Goal: Task Accomplishment & Management: Use online tool/utility

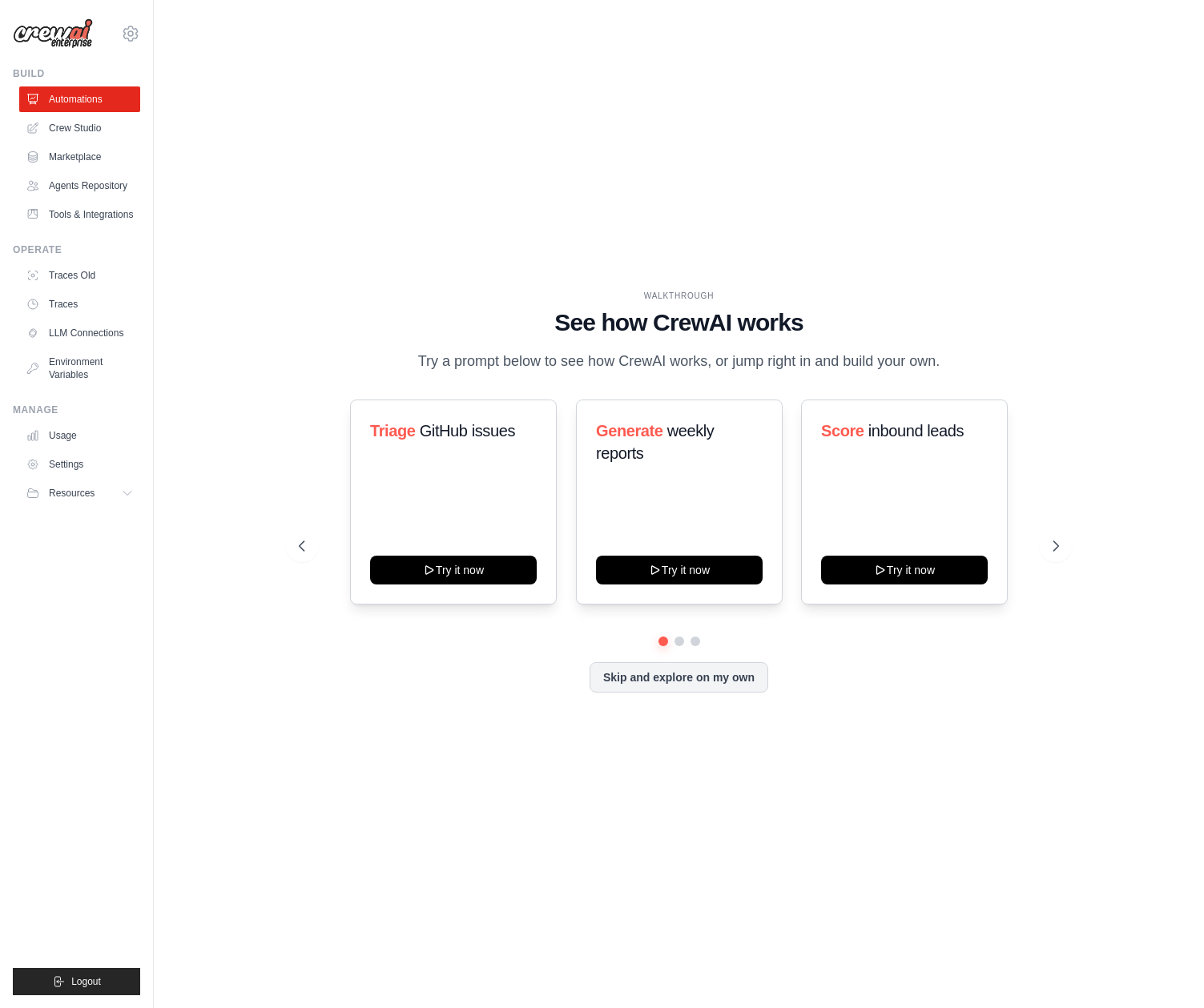
click at [1030, 554] on div "Triage GitHub issues Try it now Generate weekly reports Try it now Score inboun…" at bounding box center [679, 502] width 761 height 205
click at [1039, 556] on button at bounding box center [1055, 546] width 32 height 32
click at [624, 691] on button "Skip and explore on my own" at bounding box center [678, 676] width 178 height 31
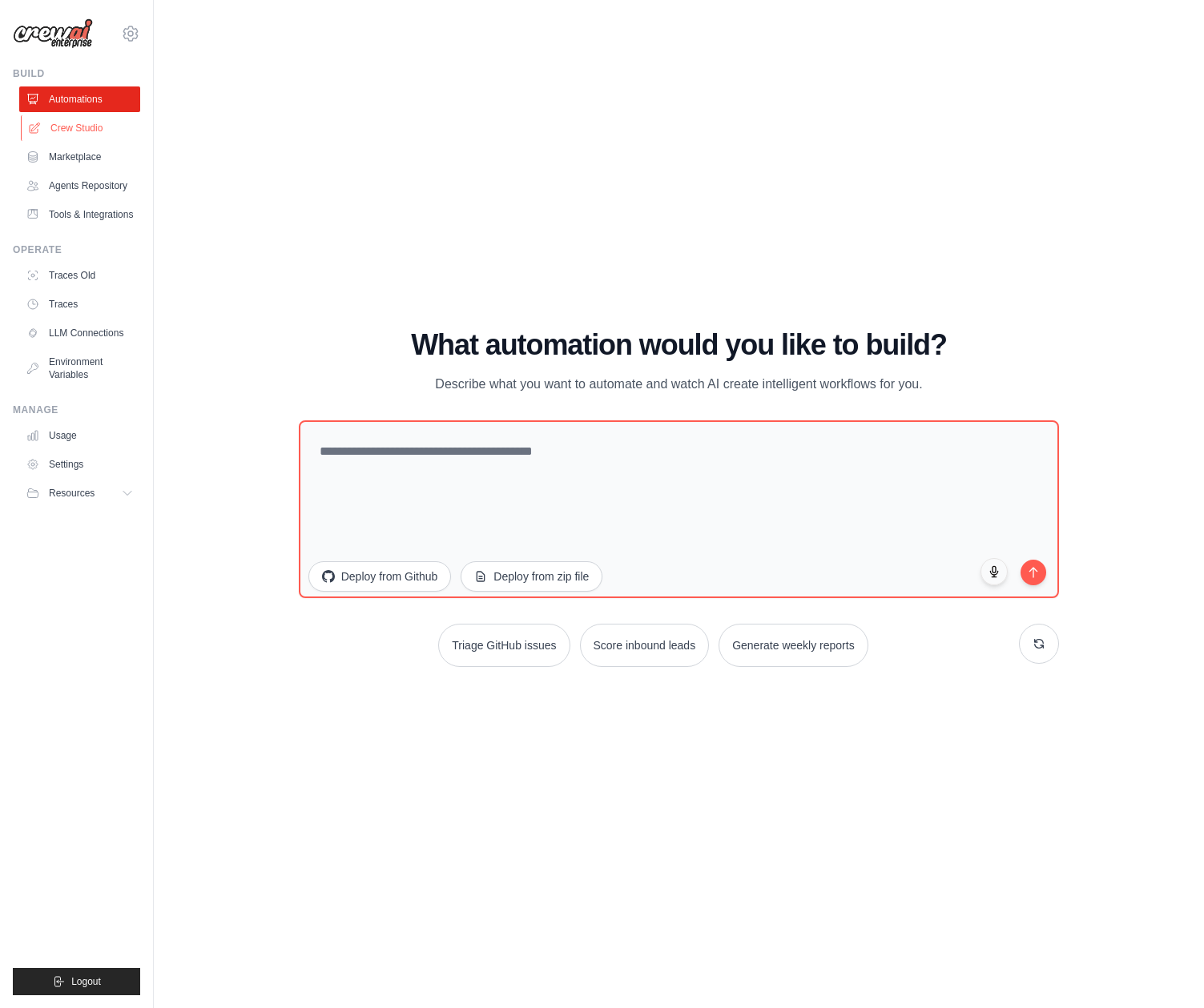
click at [109, 129] on link "Crew Studio" at bounding box center [82, 128] width 121 height 25
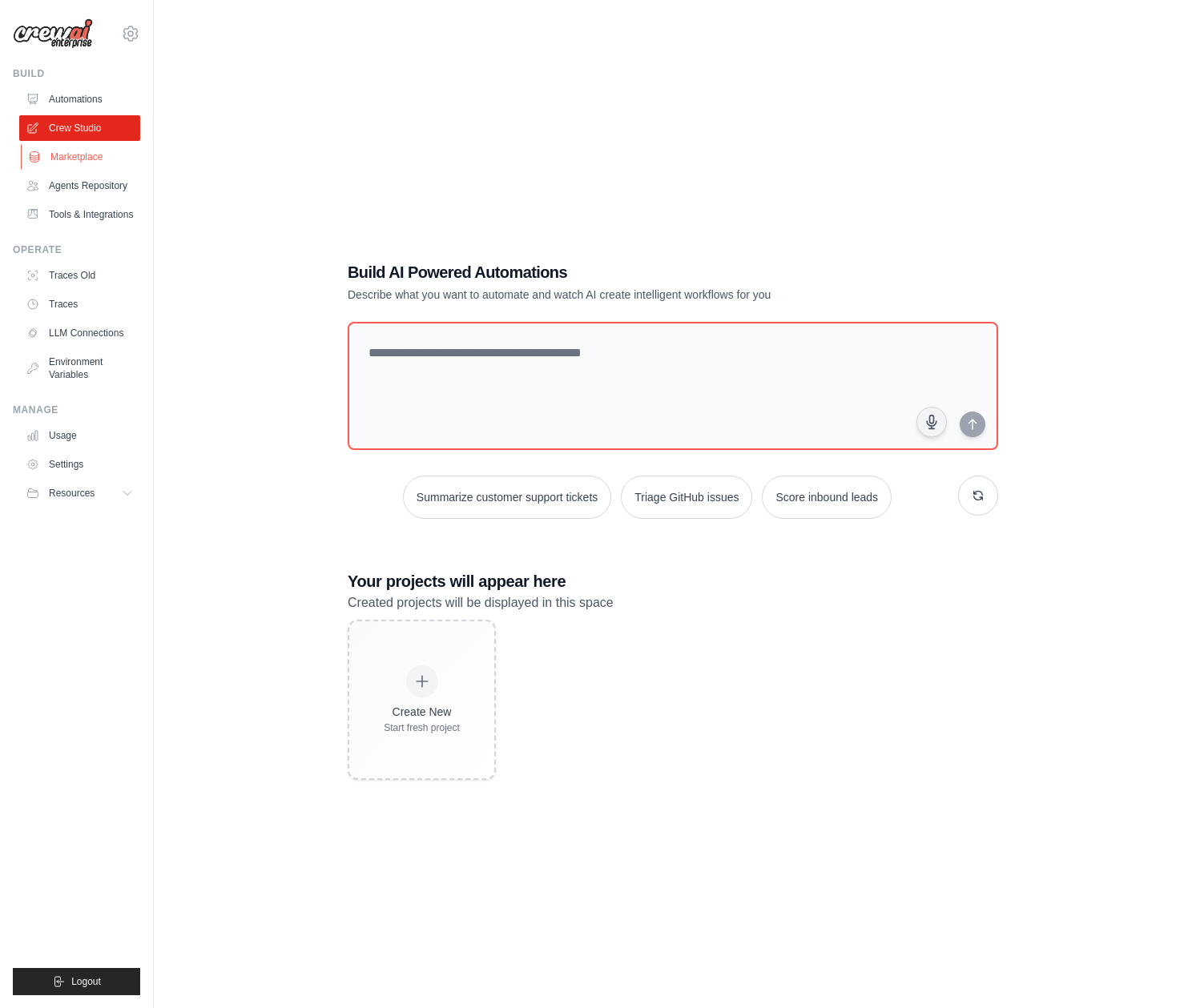
click at [88, 154] on link "Marketplace" at bounding box center [82, 157] width 121 height 25
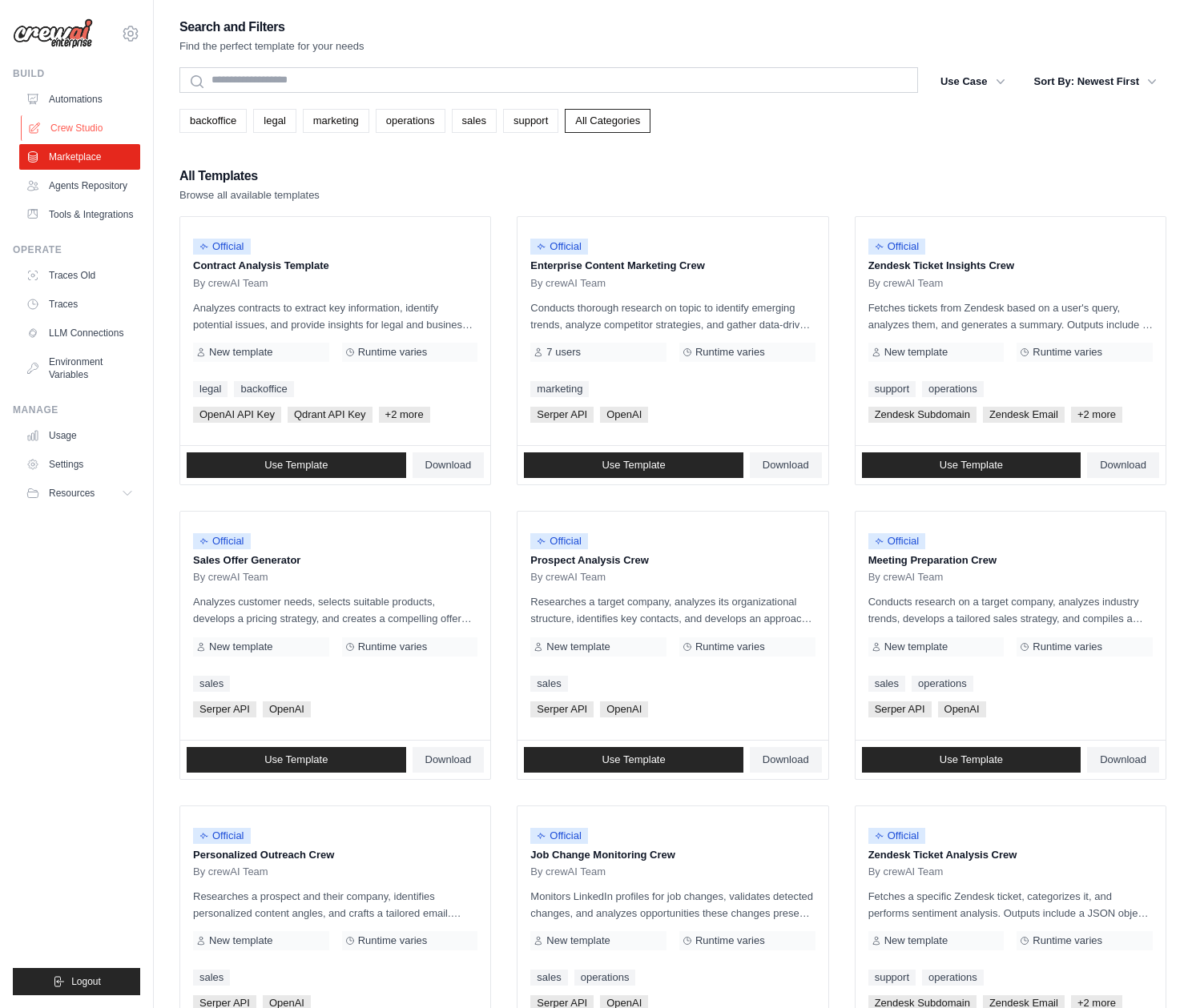
click at [95, 120] on link "Crew Studio" at bounding box center [82, 128] width 121 height 25
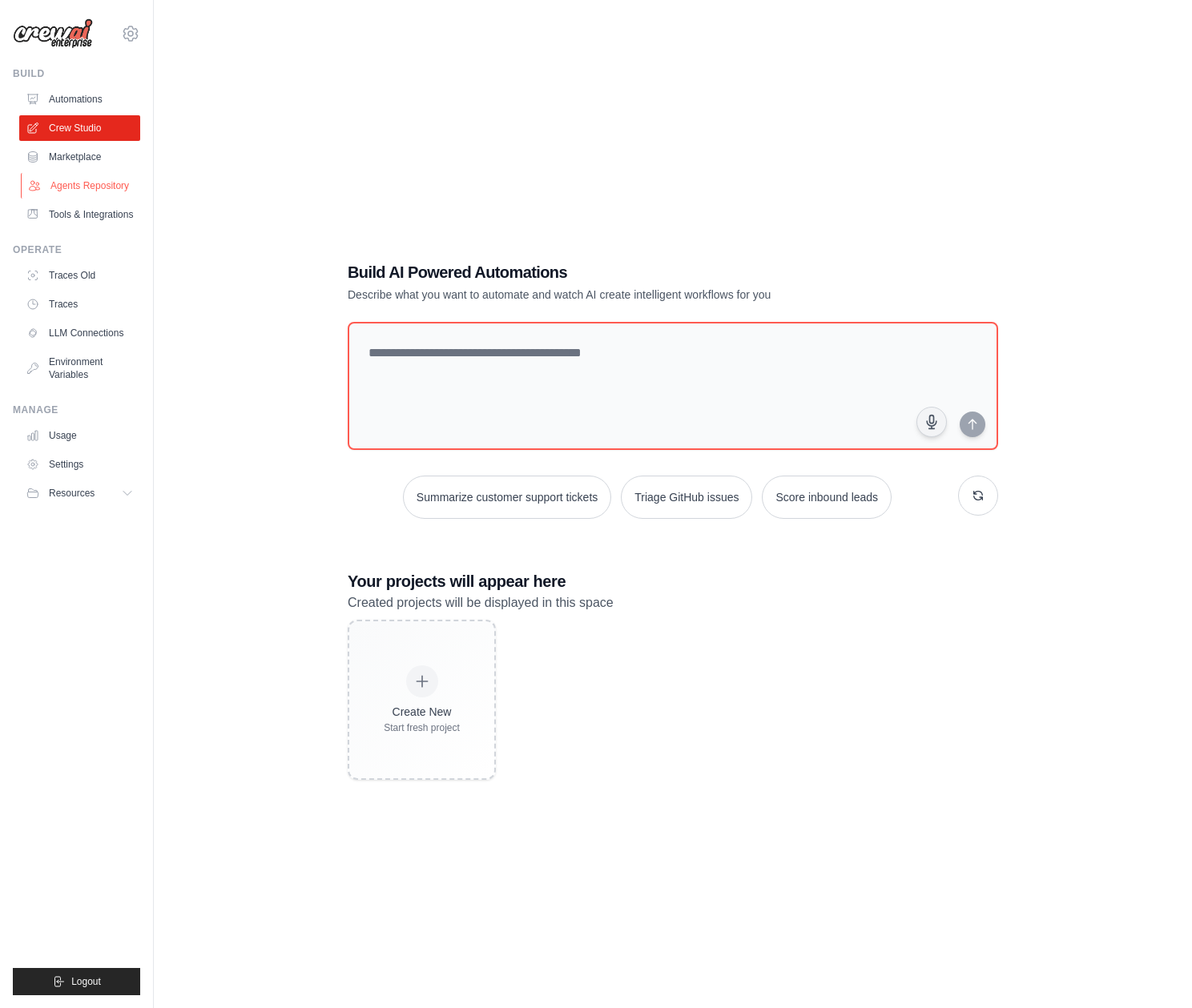
click at [92, 192] on link "Agents Repository" at bounding box center [82, 186] width 121 height 25
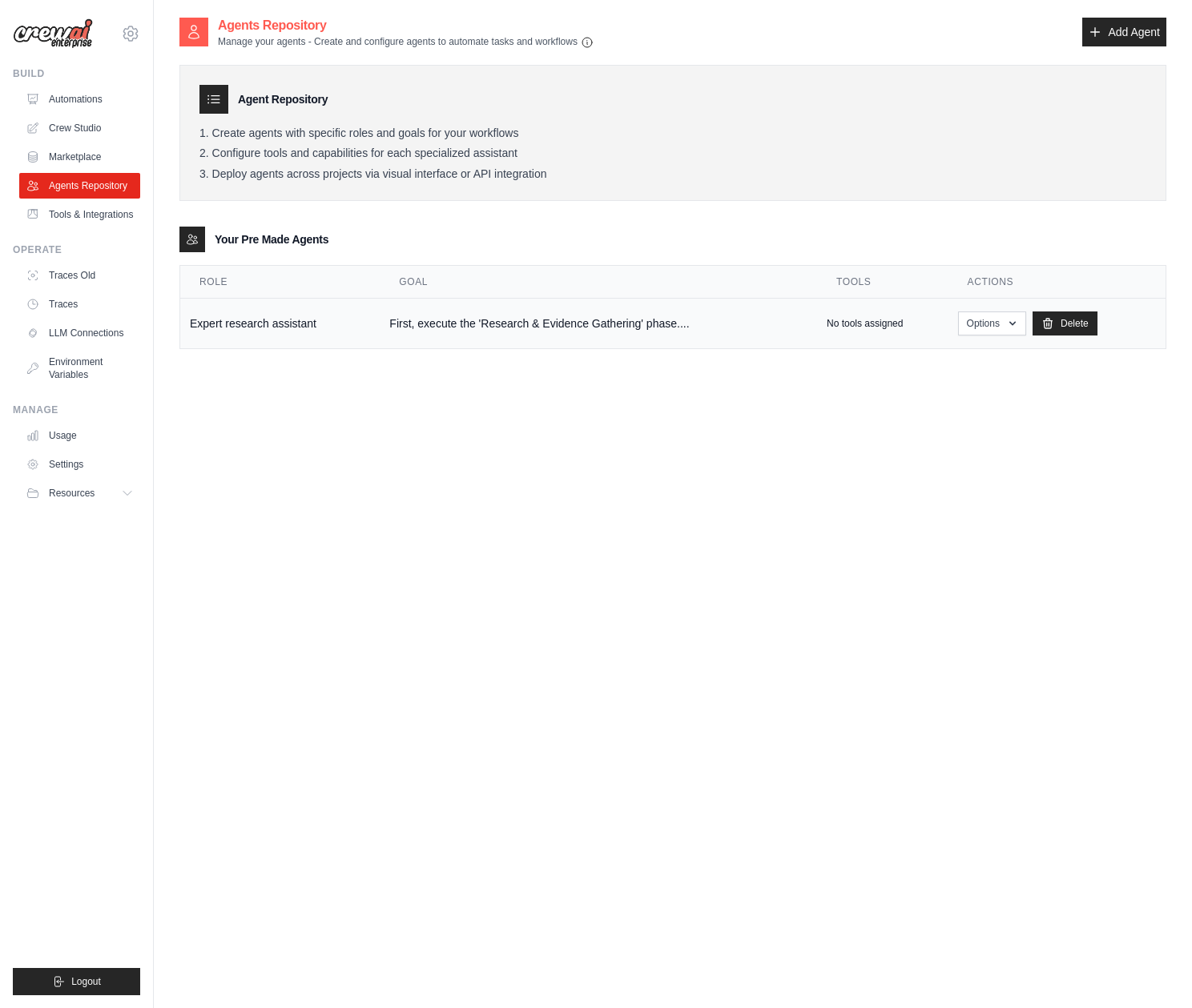
click at [537, 320] on td "First, execute the 'Research & Evidence Gathering' phase...." at bounding box center [598, 324] width 438 height 50
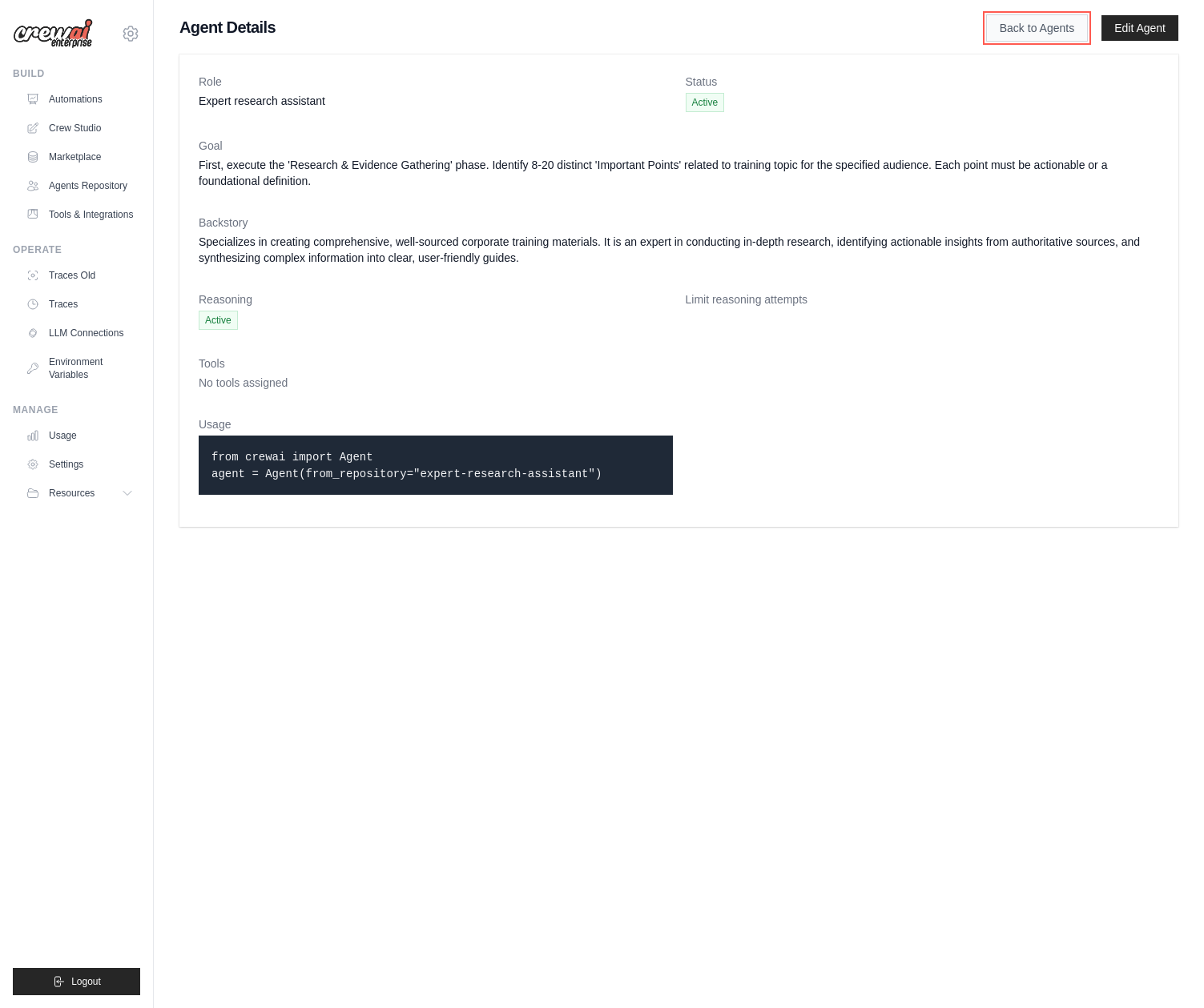
click at [1010, 35] on link "Back to Agents" at bounding box center [1037, 28] width 102 height 27
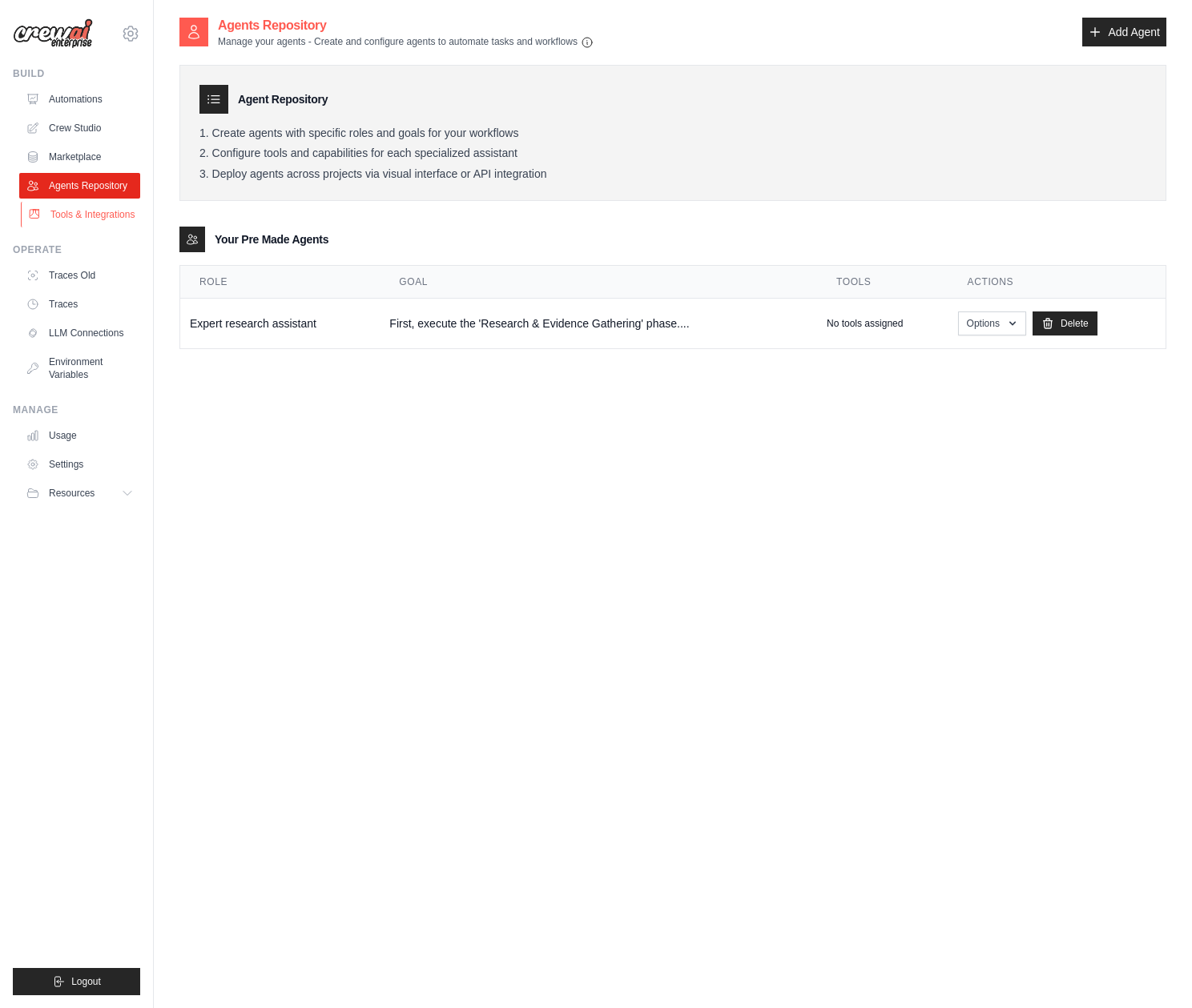
click at [79, 214] on link "Tools & Integrations" at bounding box center [82, 215] width 121 height 25
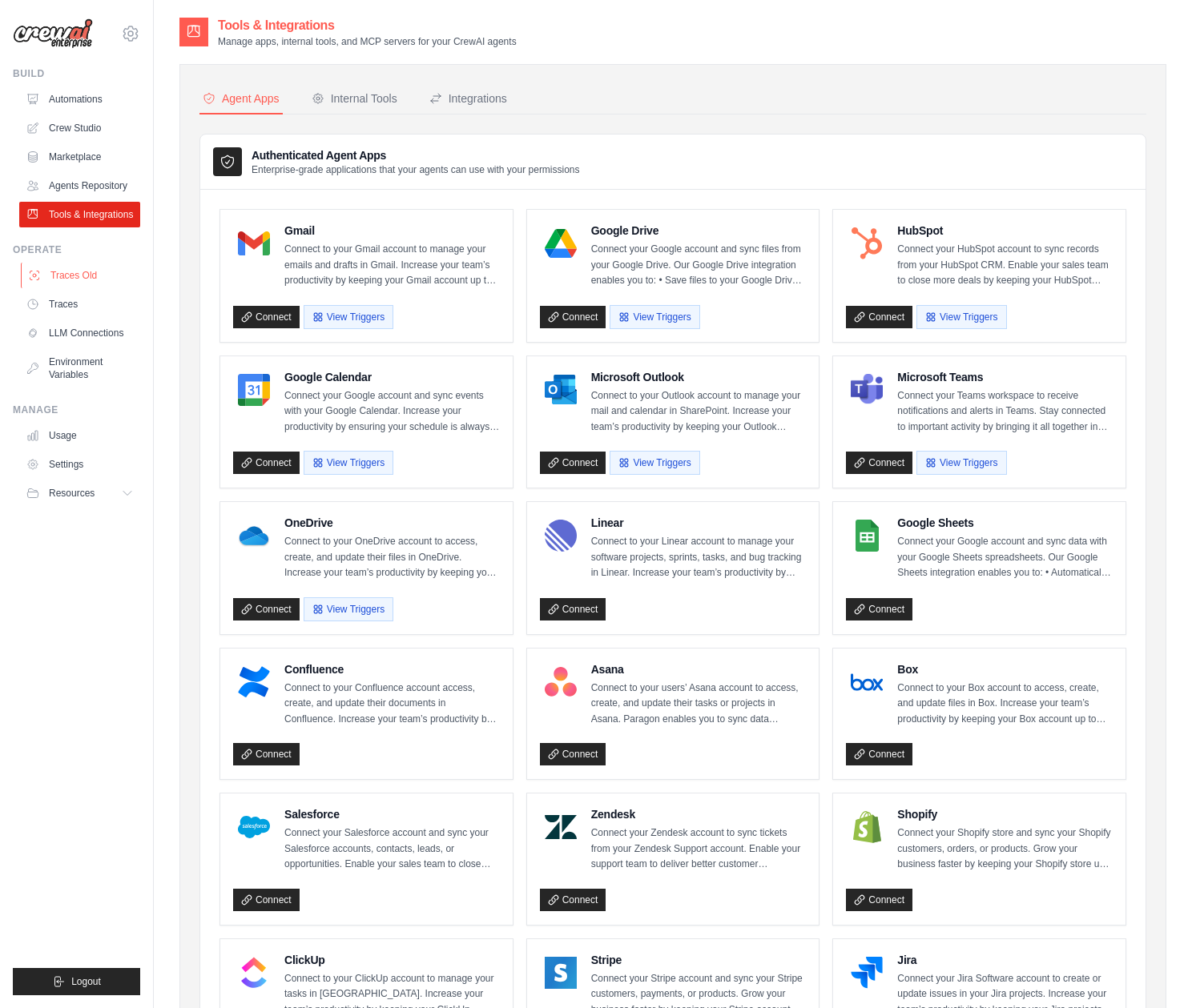
click at [89, 289] on link "Traces Old" at bounding box center [82, 275] width 121 height 25
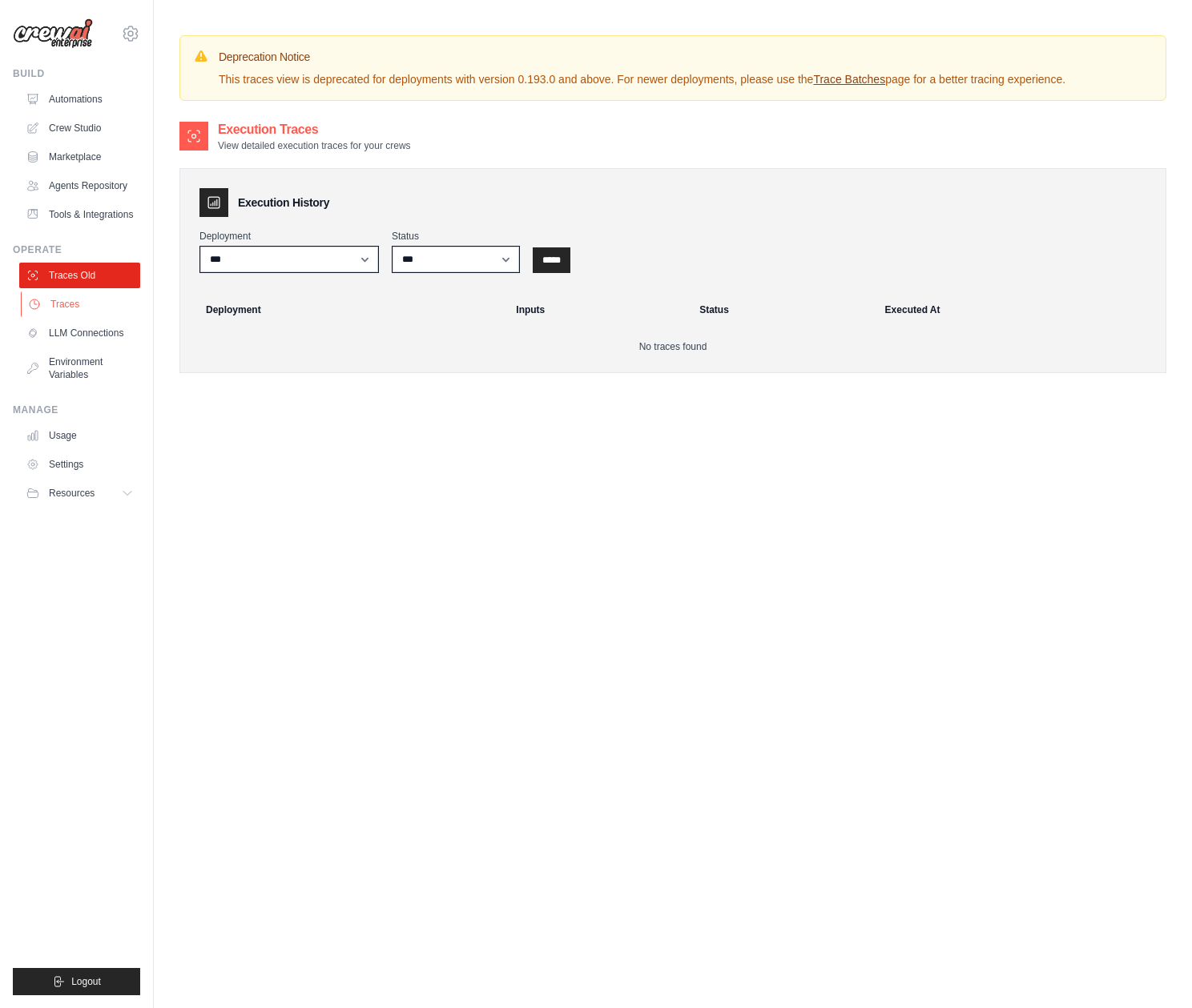
click at [78, 314] on link "Traces" at bounding box center [82, 304] width 121 height 25
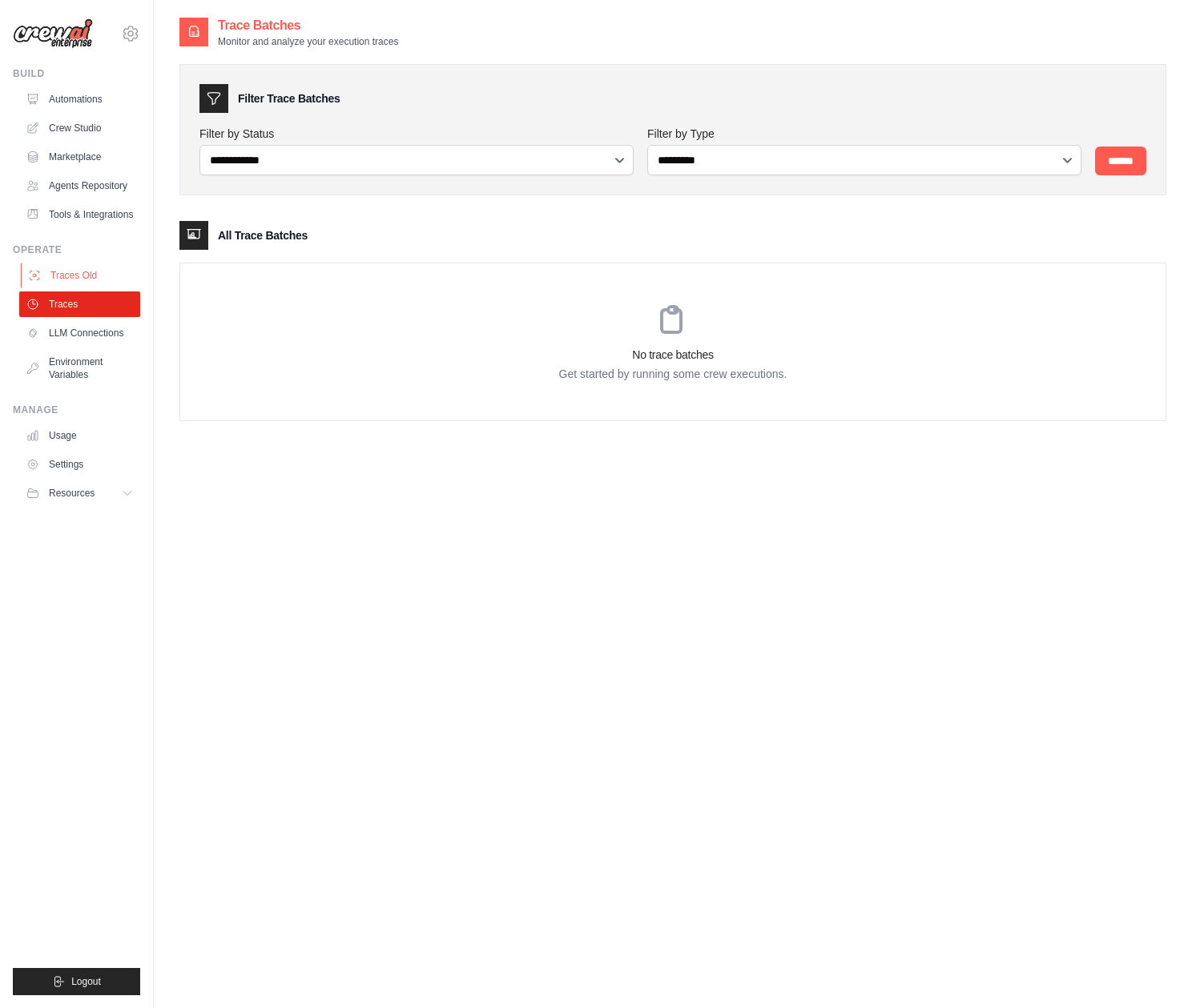
click at [91, 284] on link "Traces Old" at bounding box center [82, 275] width 121 height 25
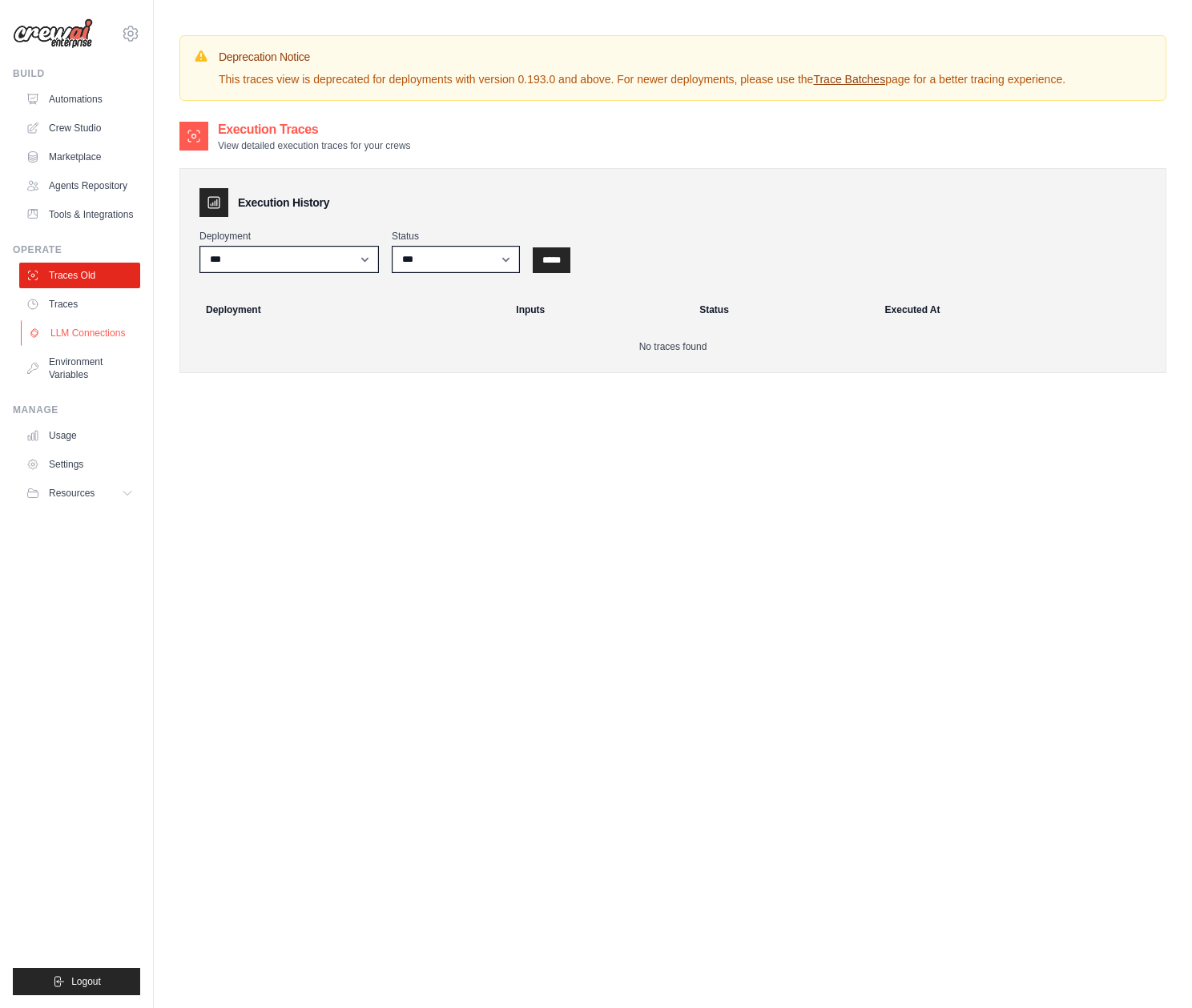
click at [80, 340] on link "LLM Connections" at bounding box center [82, 333] width 121 height 25
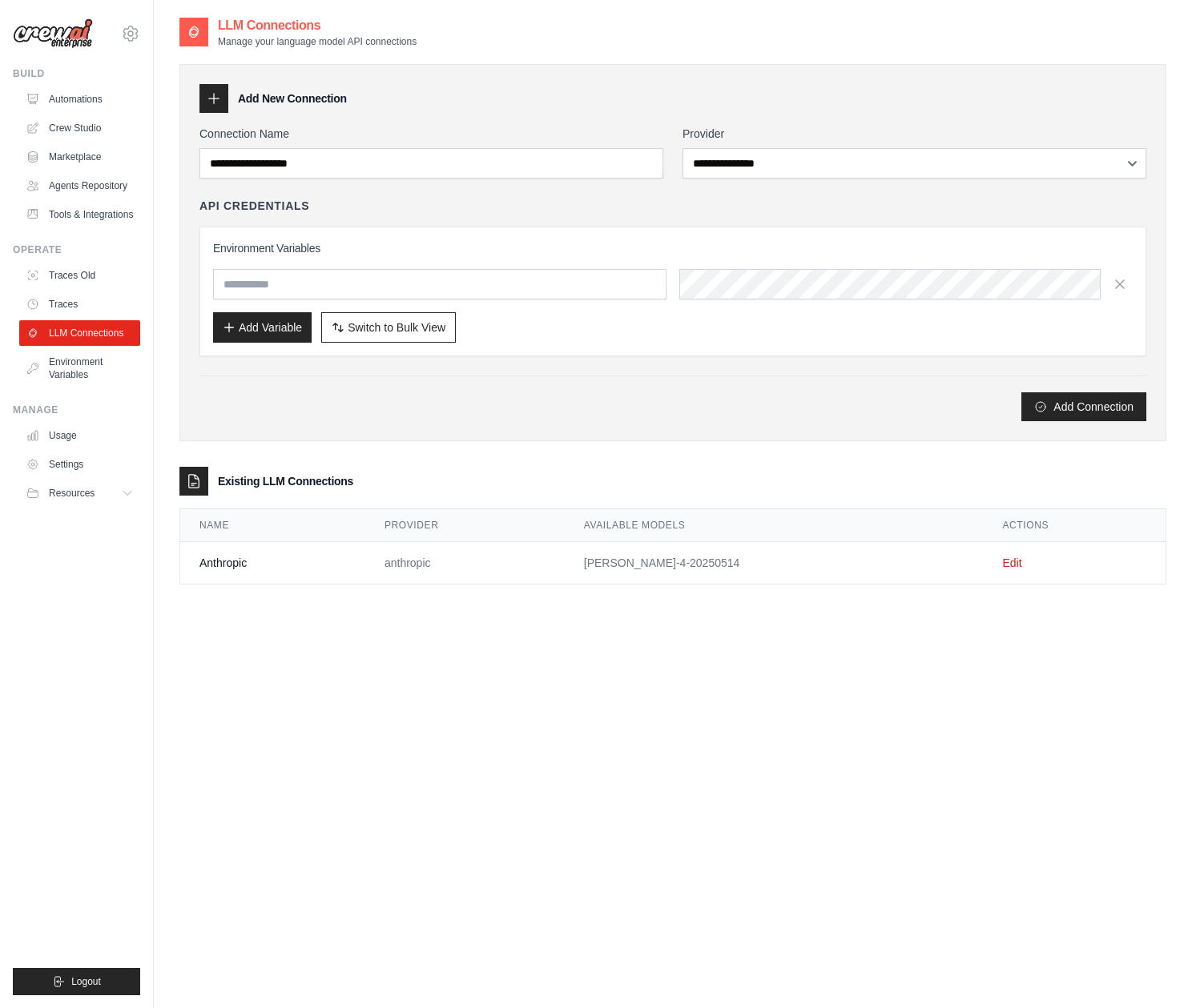
click at [774, 145] on div "**********" at bounding box center [915, 152] width 464 height 53
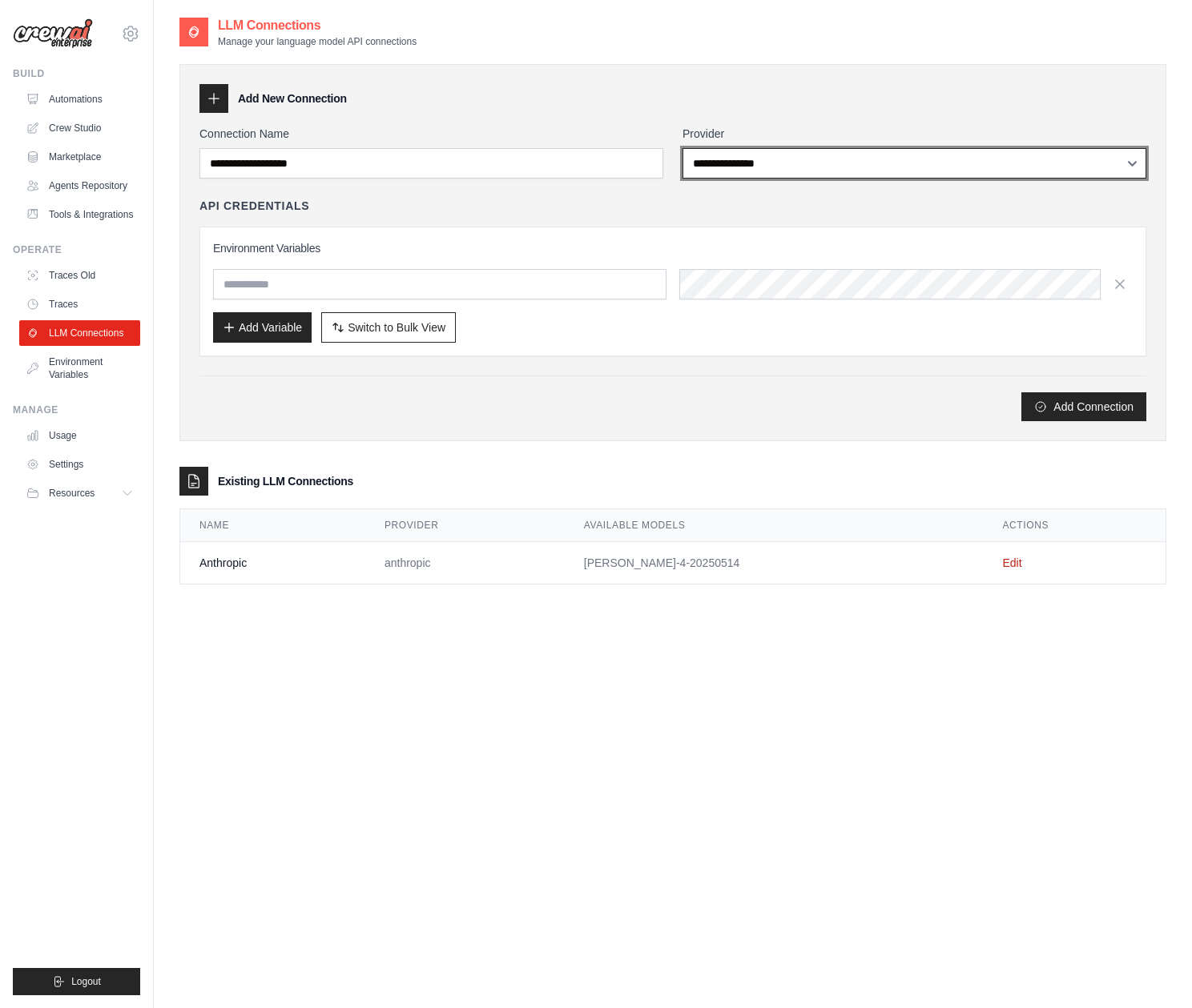
click at [764, 168] on select "**********" at bounding box center [915, 163] width 464 height 31
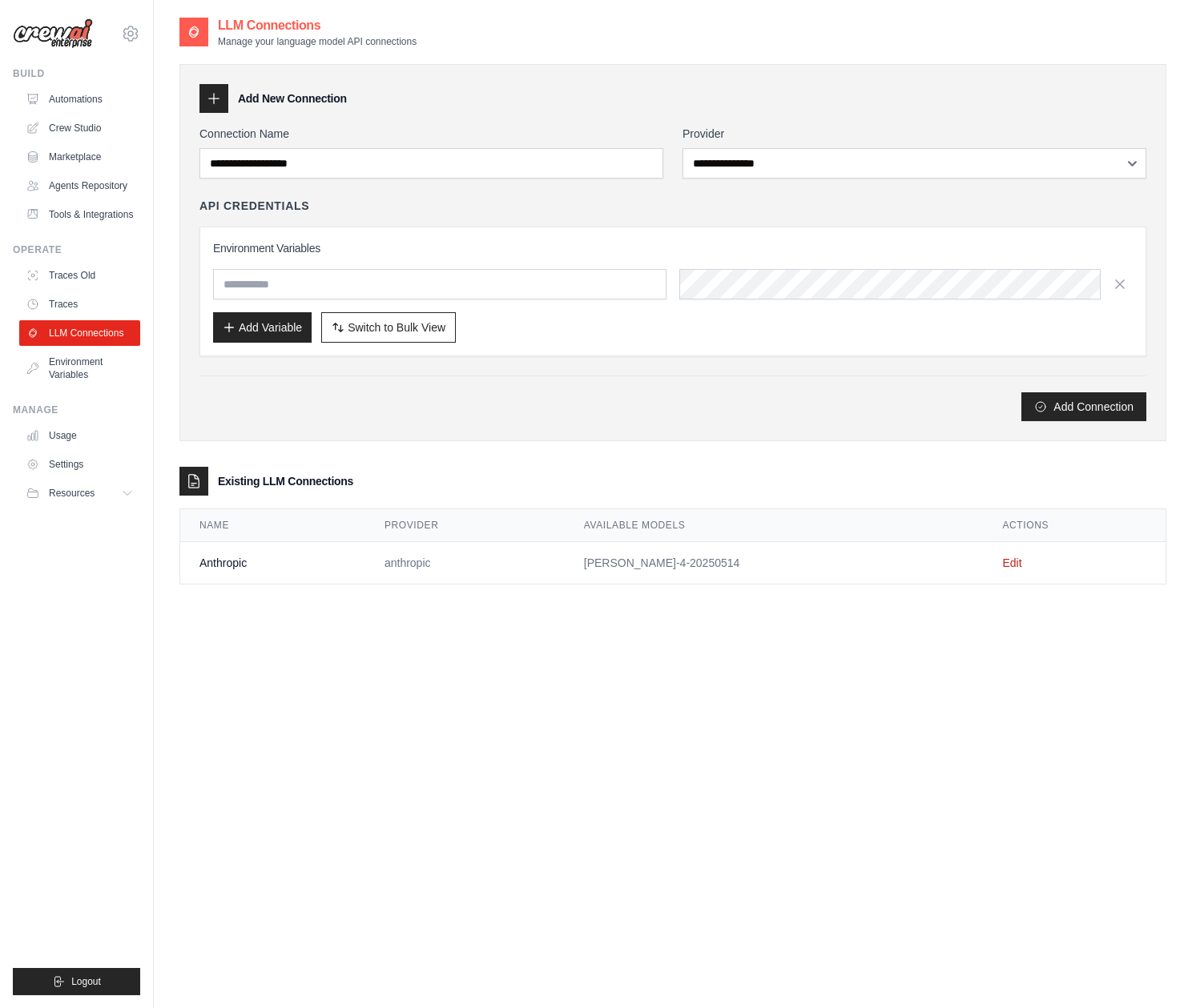
drag, startPoint x: 738, startPoint y: 562, endPoint x: 601, endPoint y: 558, distance: 137.1
click at [601, 558] on td "claude-sonnet-4-20250514" at bounding box center [774, 564] width 419 height 42
click at [596, 560] on td "claude-sonnet-4-20250514" at bounding box center [774, 564] width 419 height 42
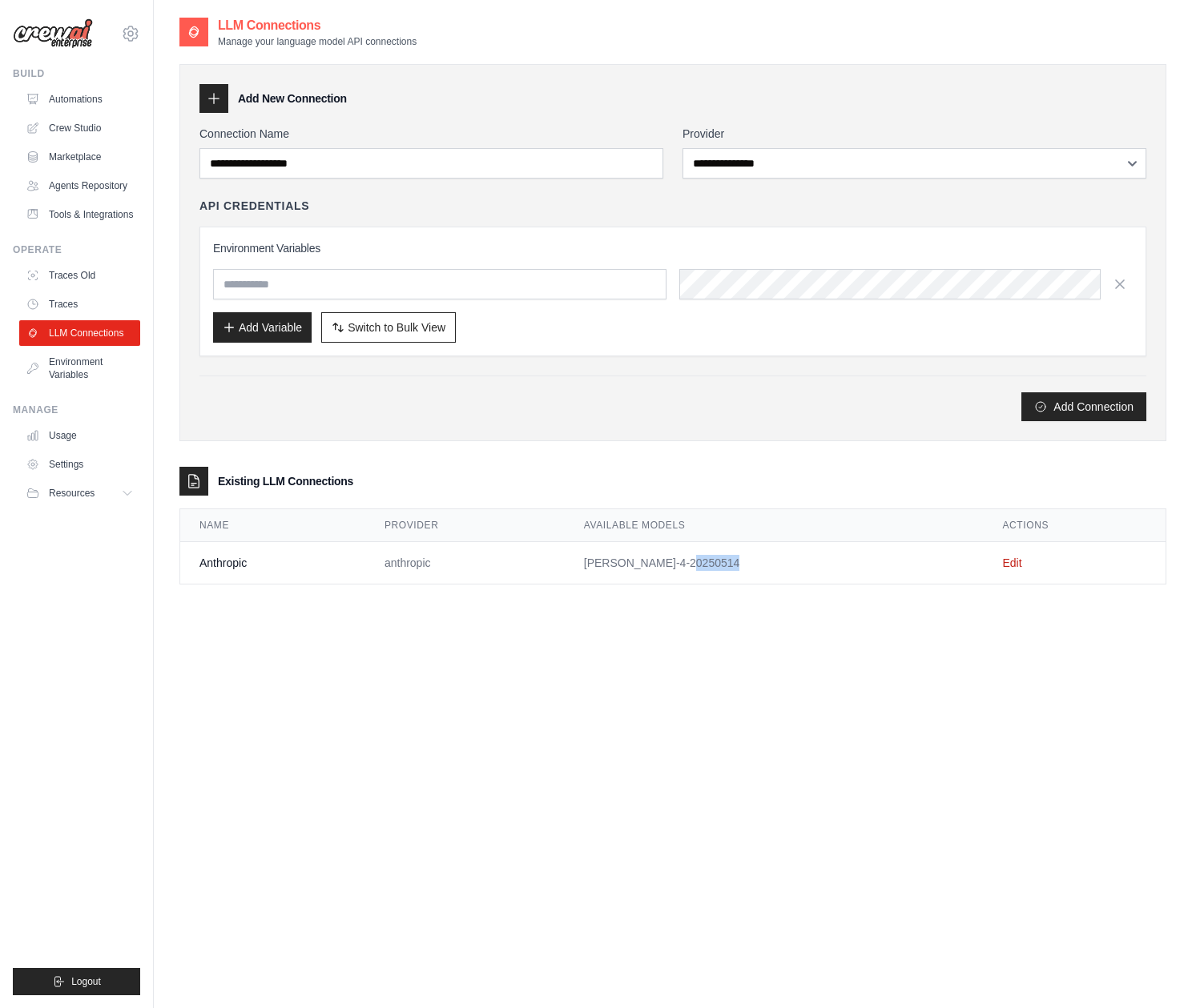
click at [596, 560] on td "claude-sonnet-4-20250514" at bounding box center [774, 564] width 419 height 42
click at [101, 123] on link "Crew Studio" at bounding box center [82, 128] width 121 height 25
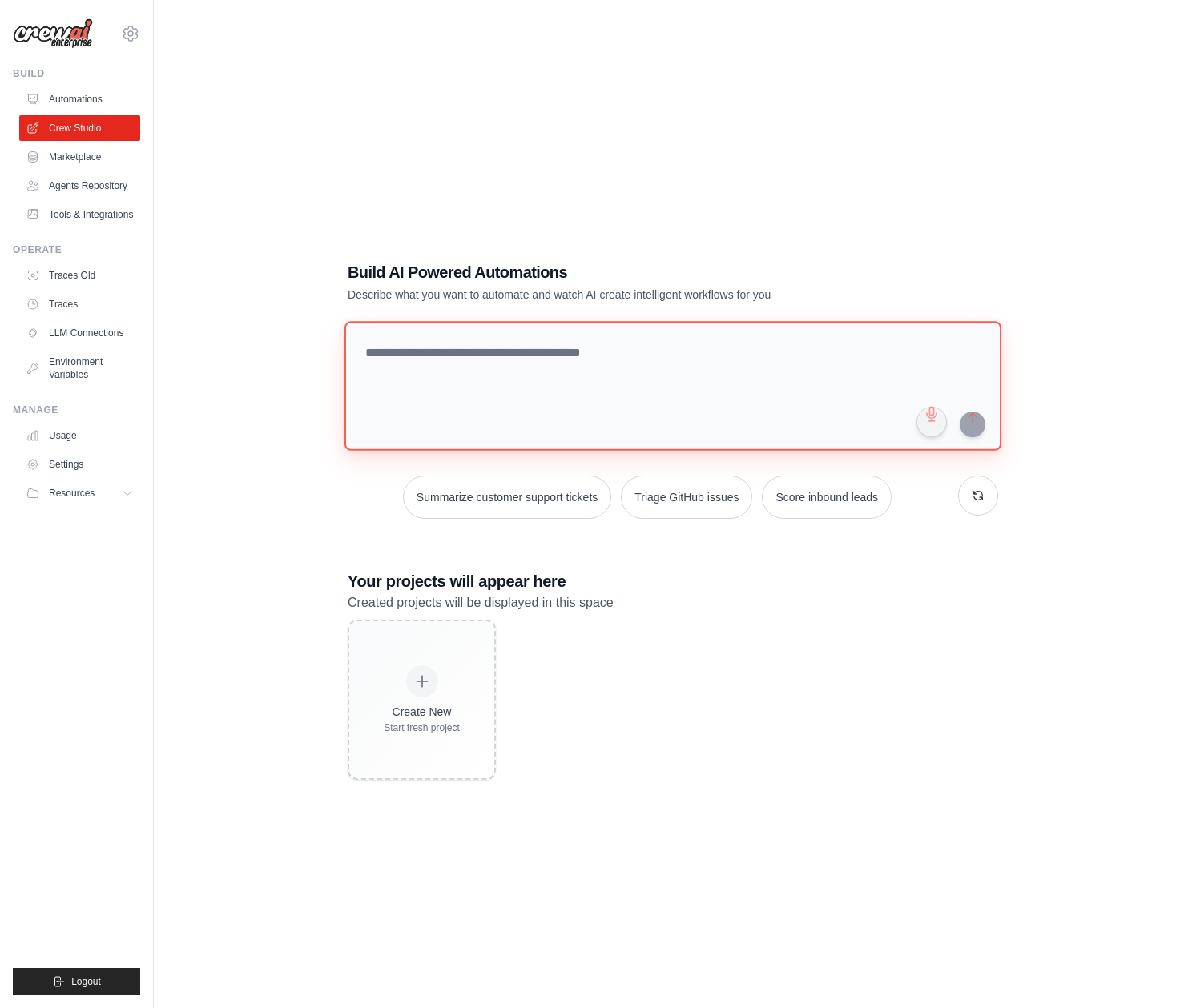
click at [487, 382] on textarea at bounding box center [673, 386] width 657 height 130
type textarea "**********"
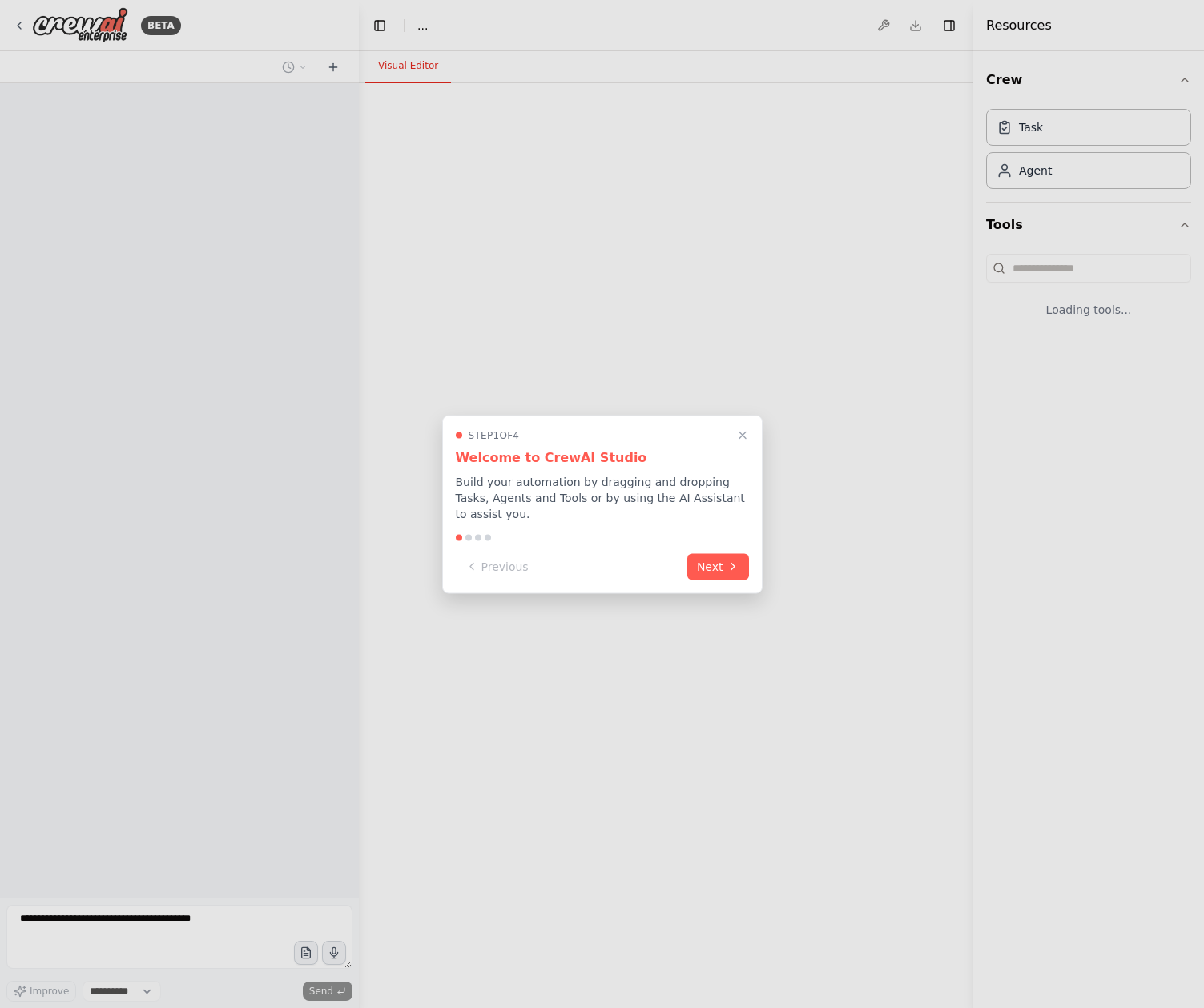
select select "****"
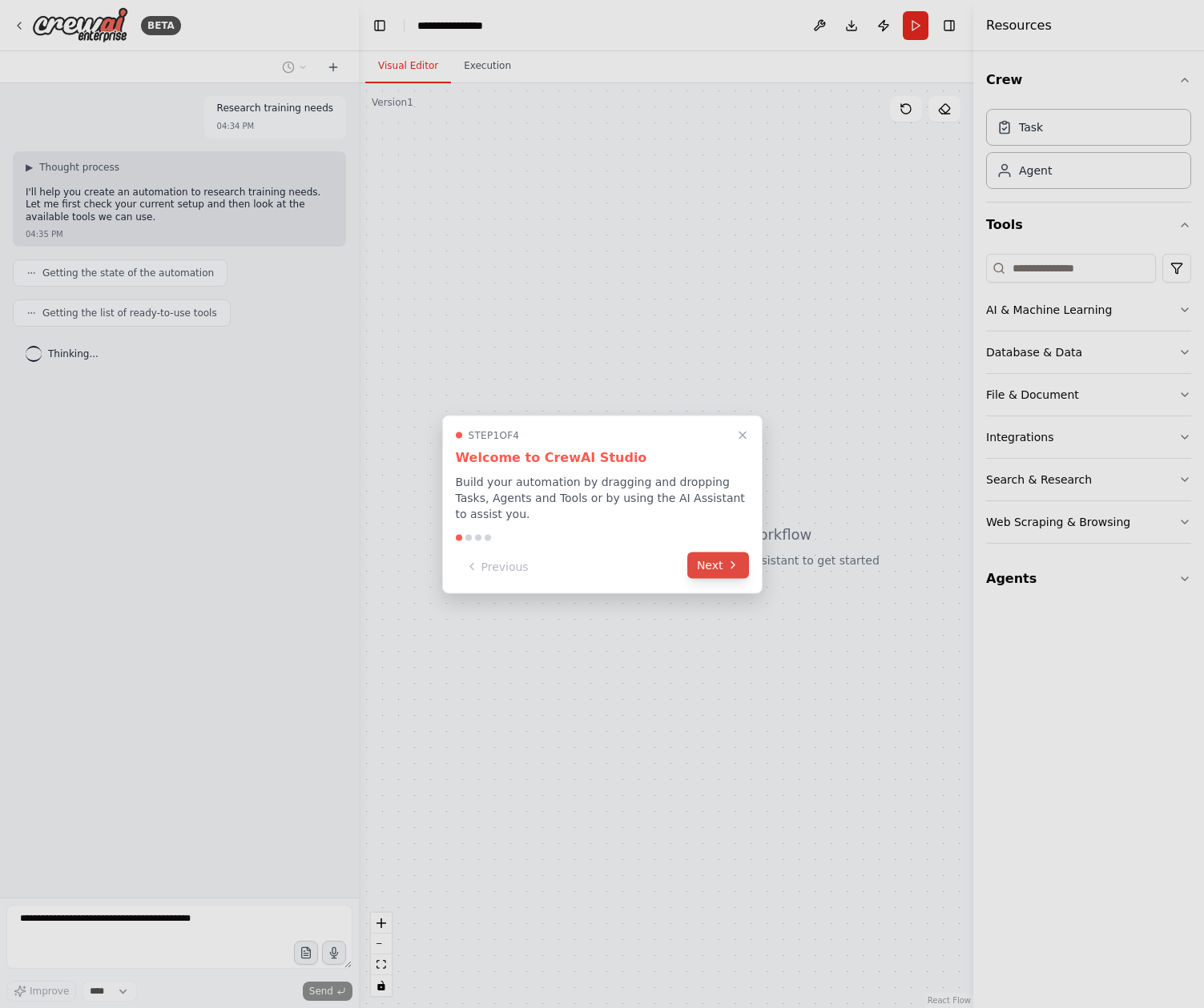
click at [710, 561] on button "Next" at bounding box center [717, 565] width 62 height 26
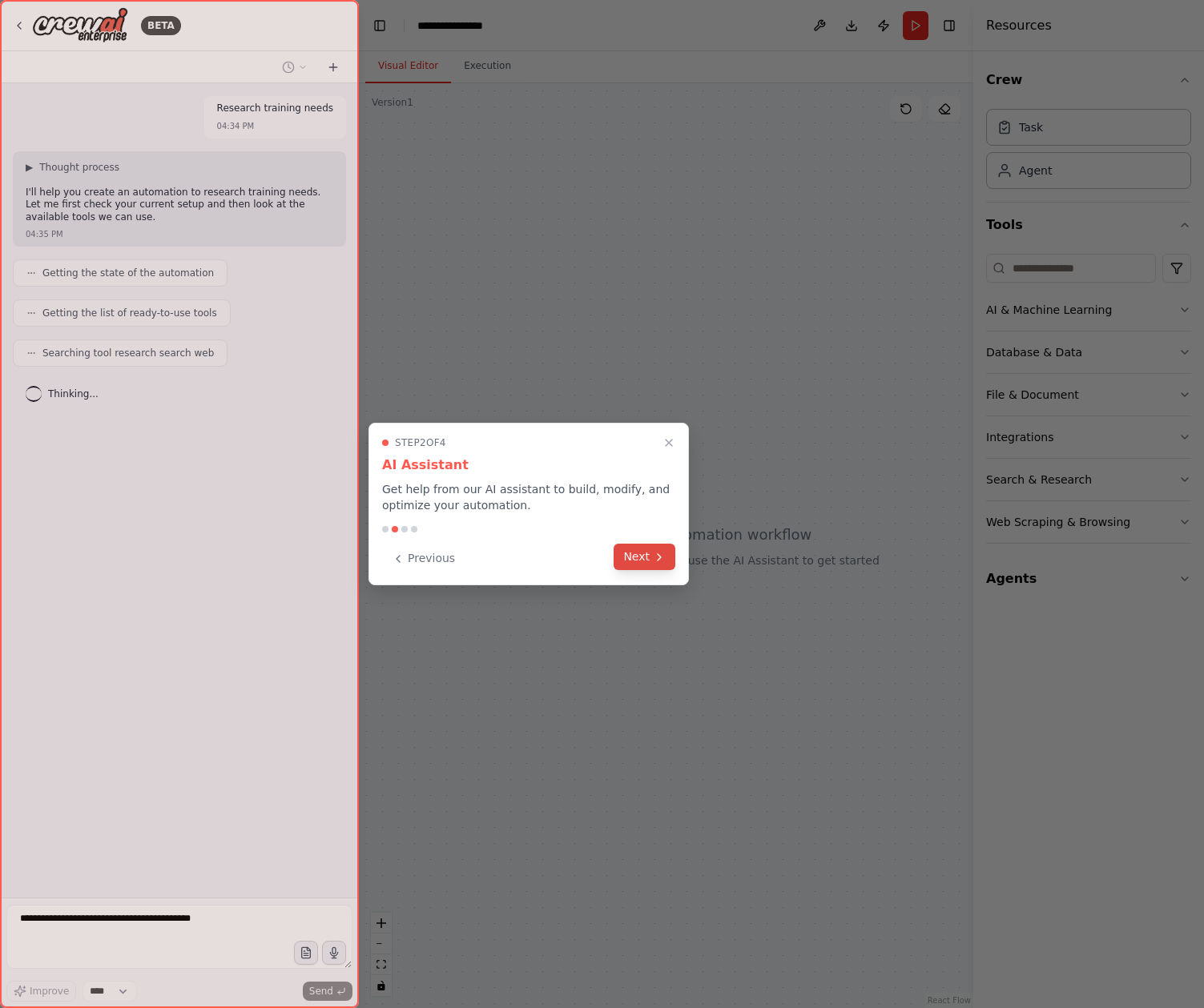
click at [654, 559] on icon at bounding box center [659, 557] width 13 height 13
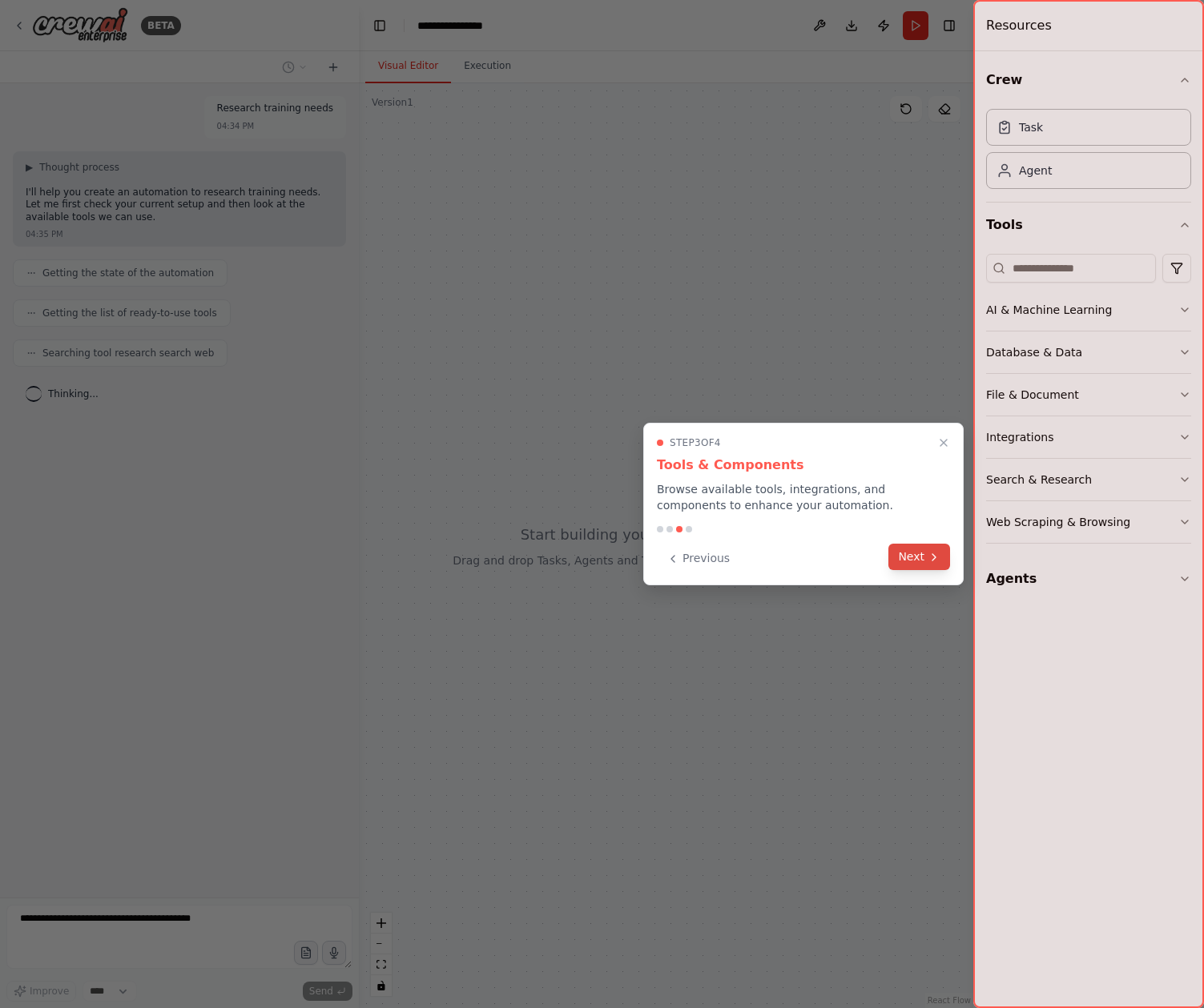
click at [909, 554] on button "Next" at bounding box center [919, 556] width 62 height 26
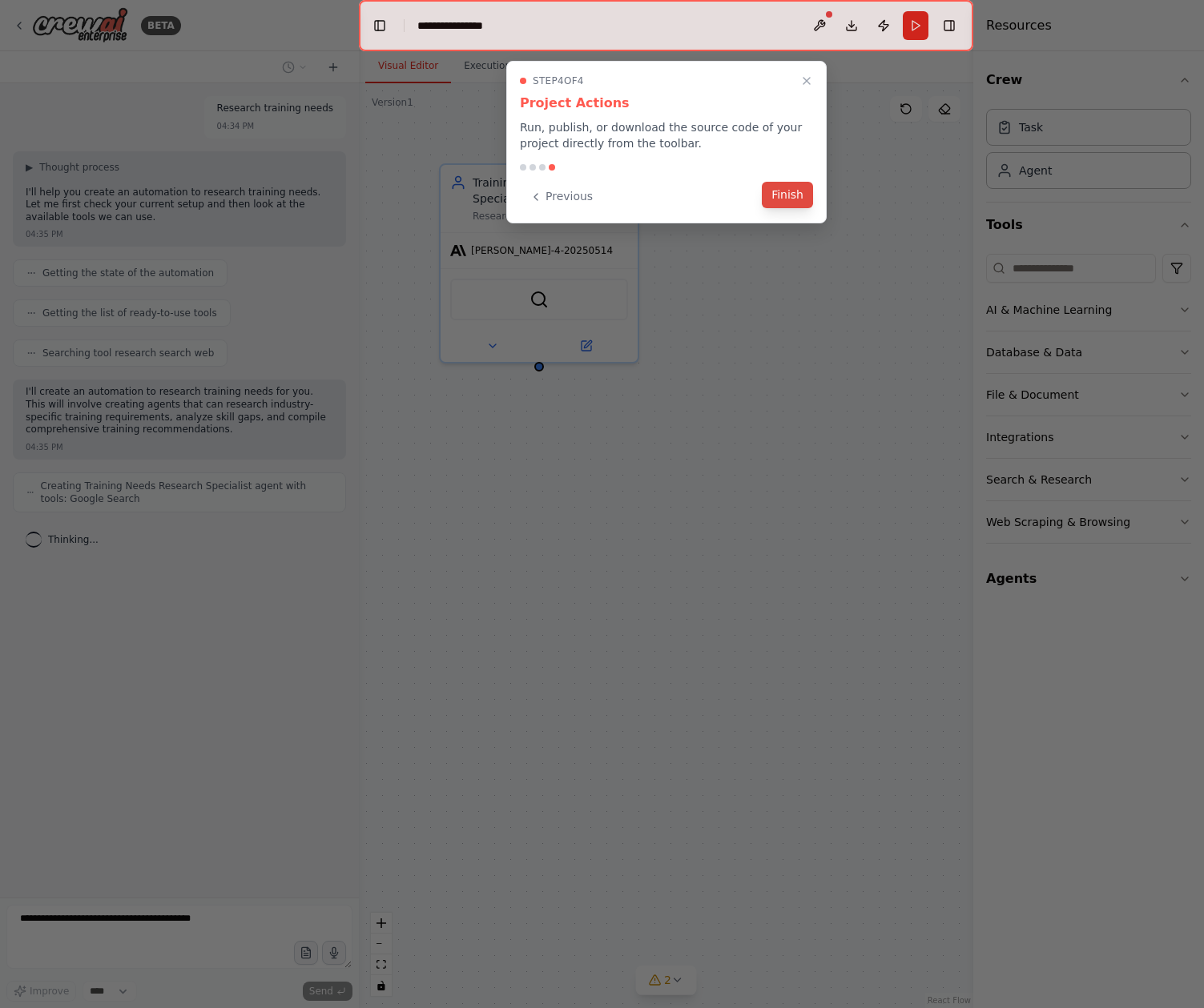
click at [776, 202] on button "Finish" at bounding box center [787, 194] width 51 height 26
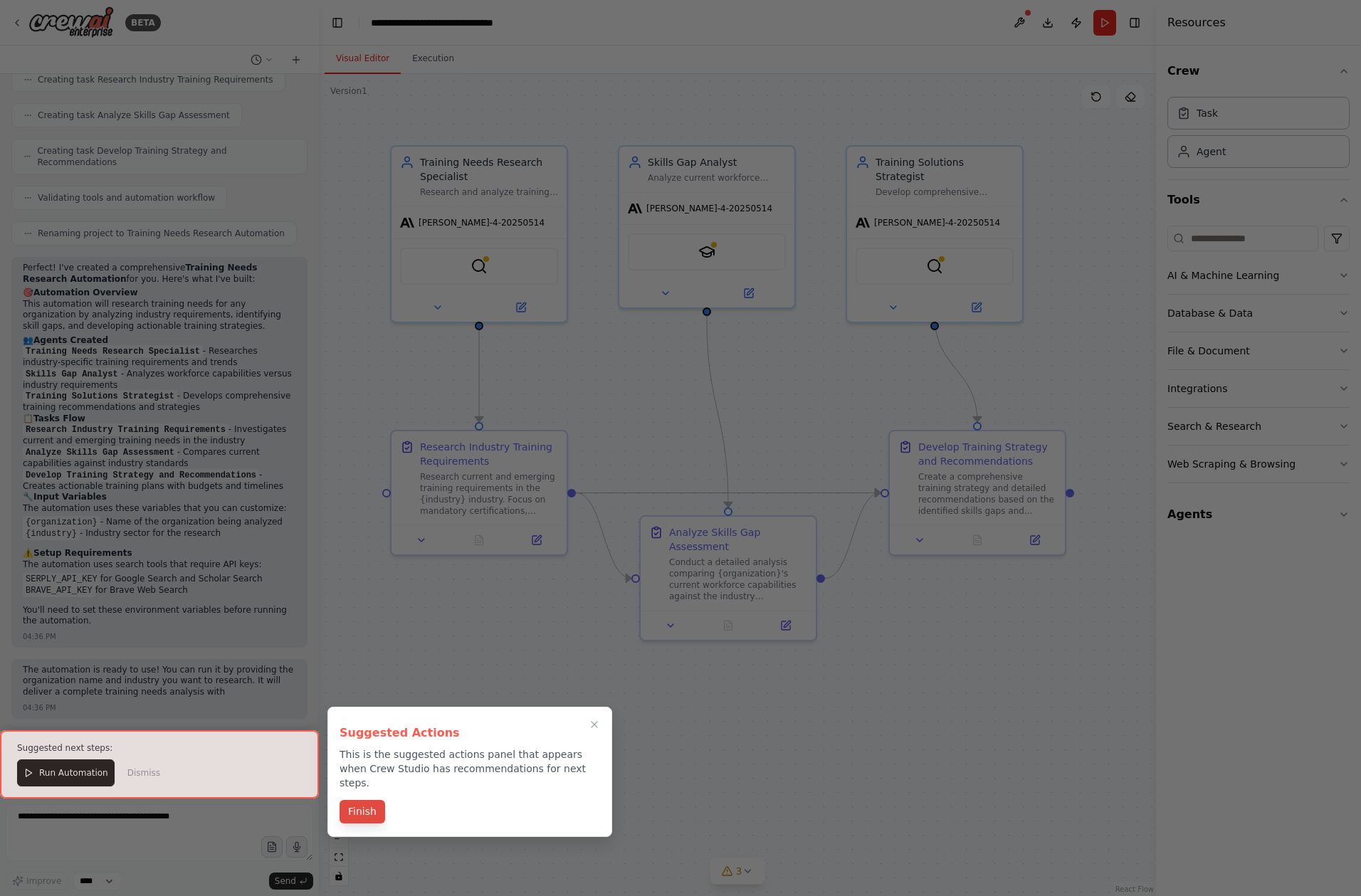
scroll to position [553, 0]
click at [369, 802] on button "Finish" at bounding box center [362, 811] width 45 height 23
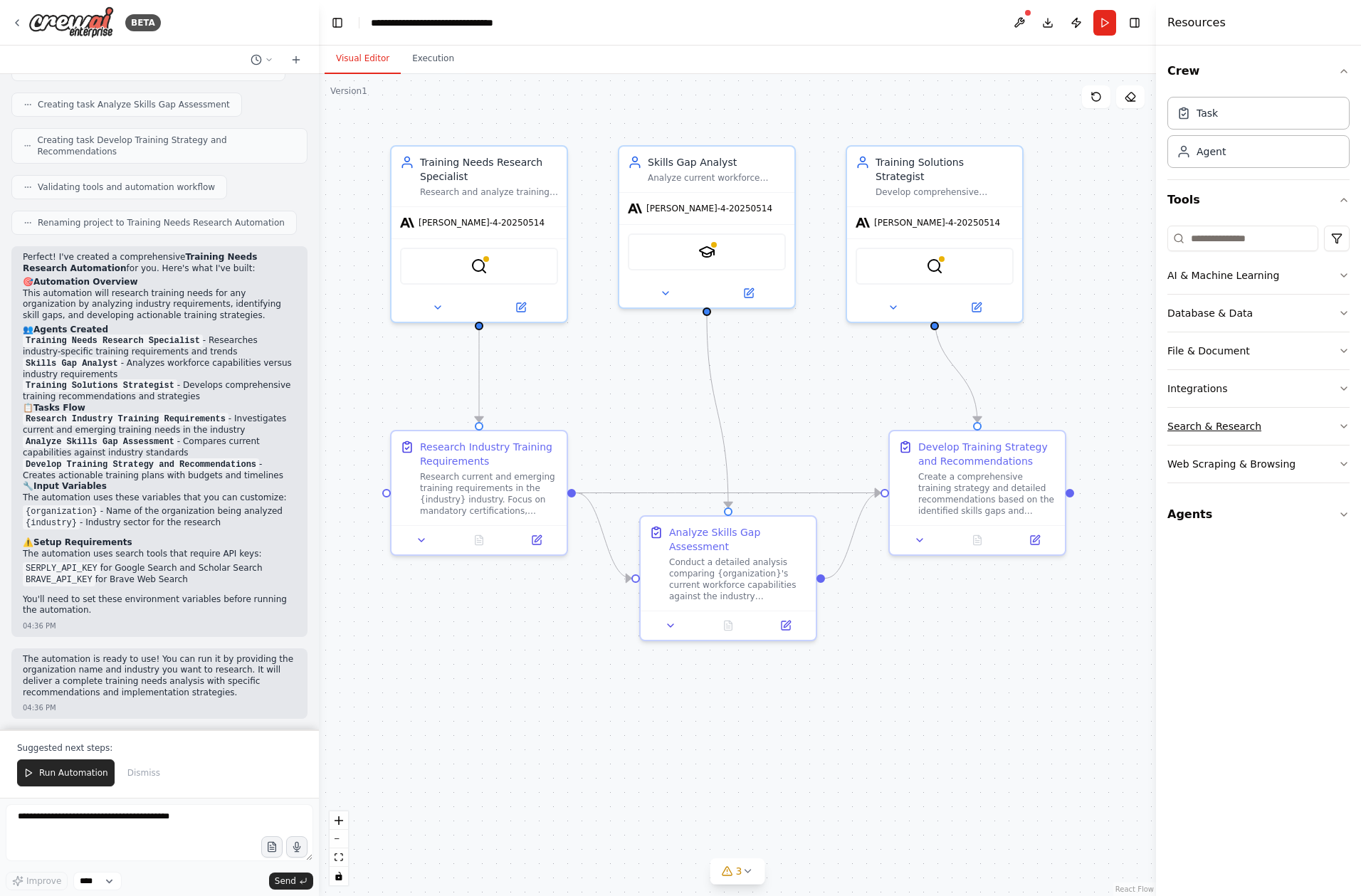
click at [1070, 420] on div "Search & Research" at bounding box center [1215, 426] width 94 height 14
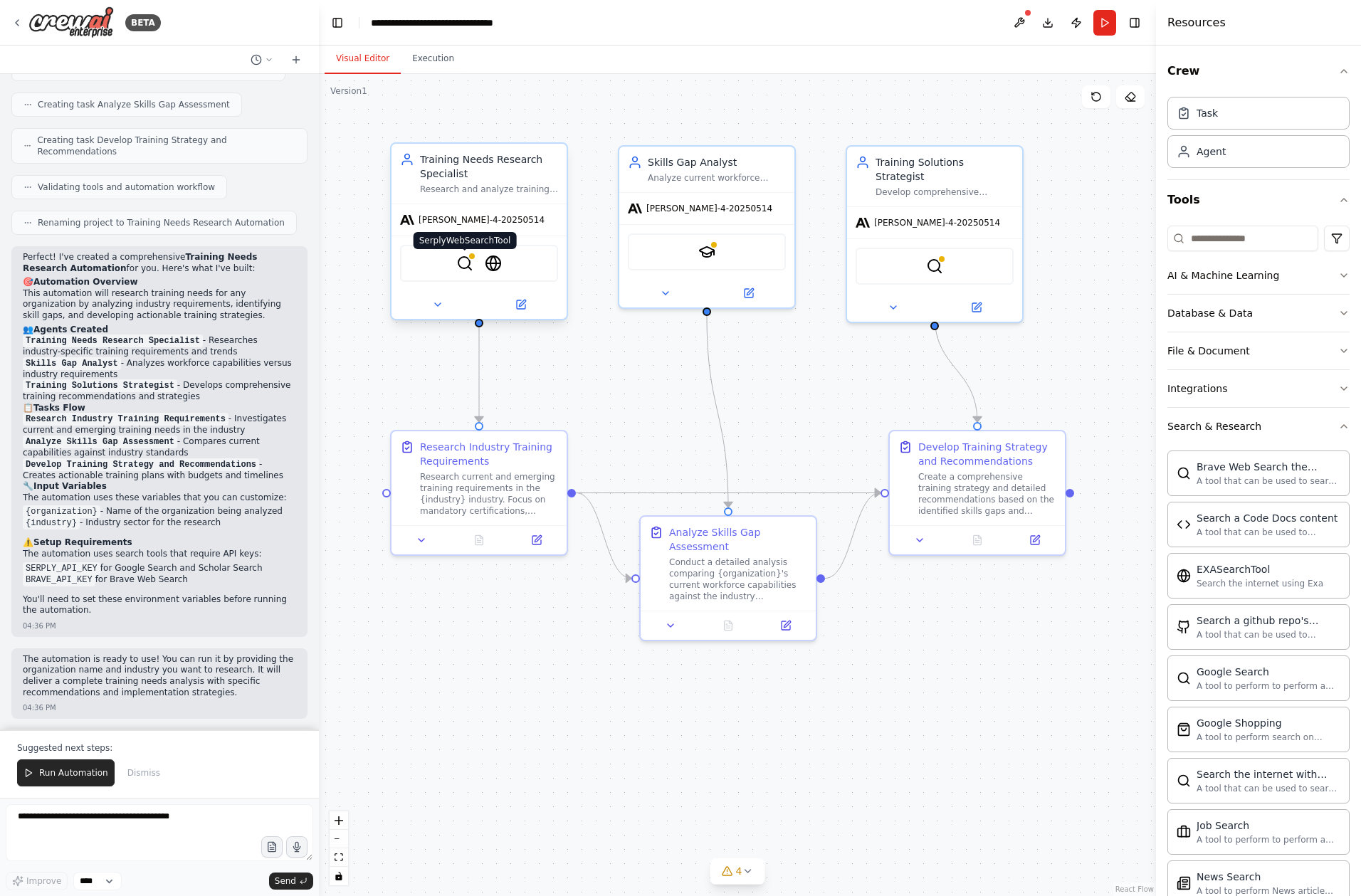
click at [463, 260] on img at bounding box center [465, 263] width 17 height 17
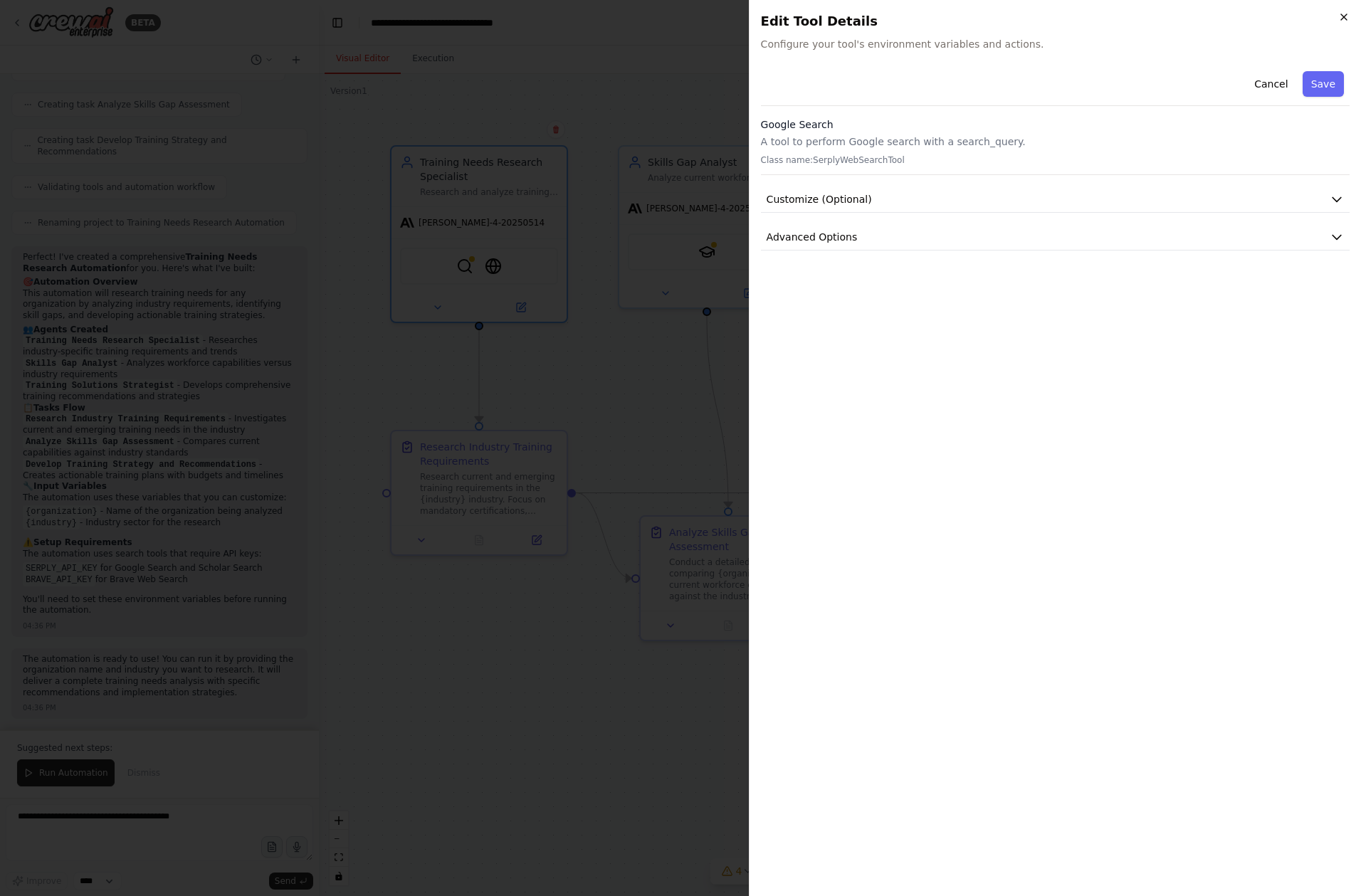
click at [1070, 18] on icon "button" at bounding box center [1344, 17] width 11 height 11
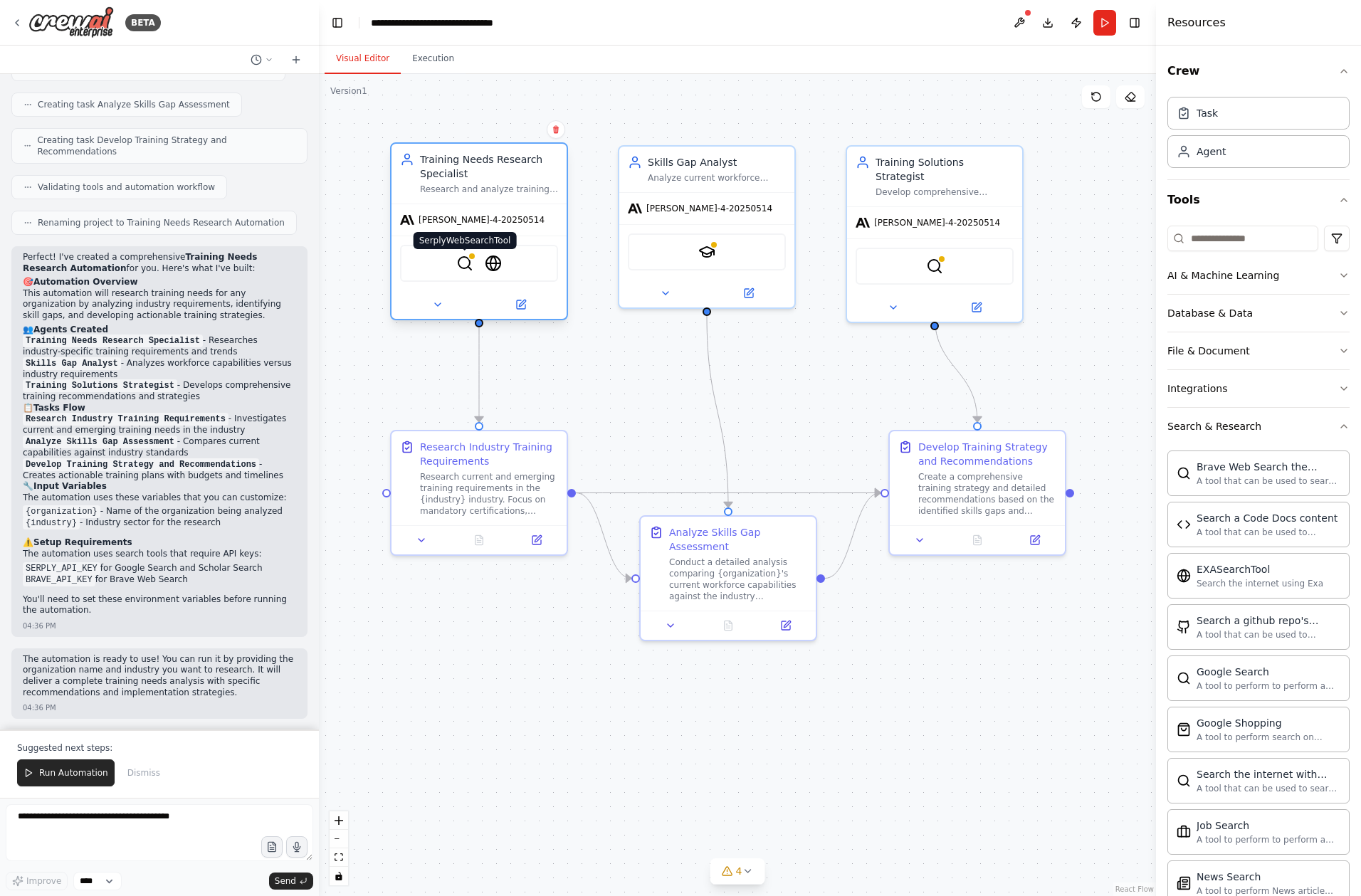
click at [460, 267] on img at bounding box center [465, 263] width 17 height 17
click at [527, 172] on div "Training Needs Research Specialist" at bounding box center [488, 167] width 138 height 29
click at [525, 305] on icon at bounding box center [521, 304] width 11 height 11
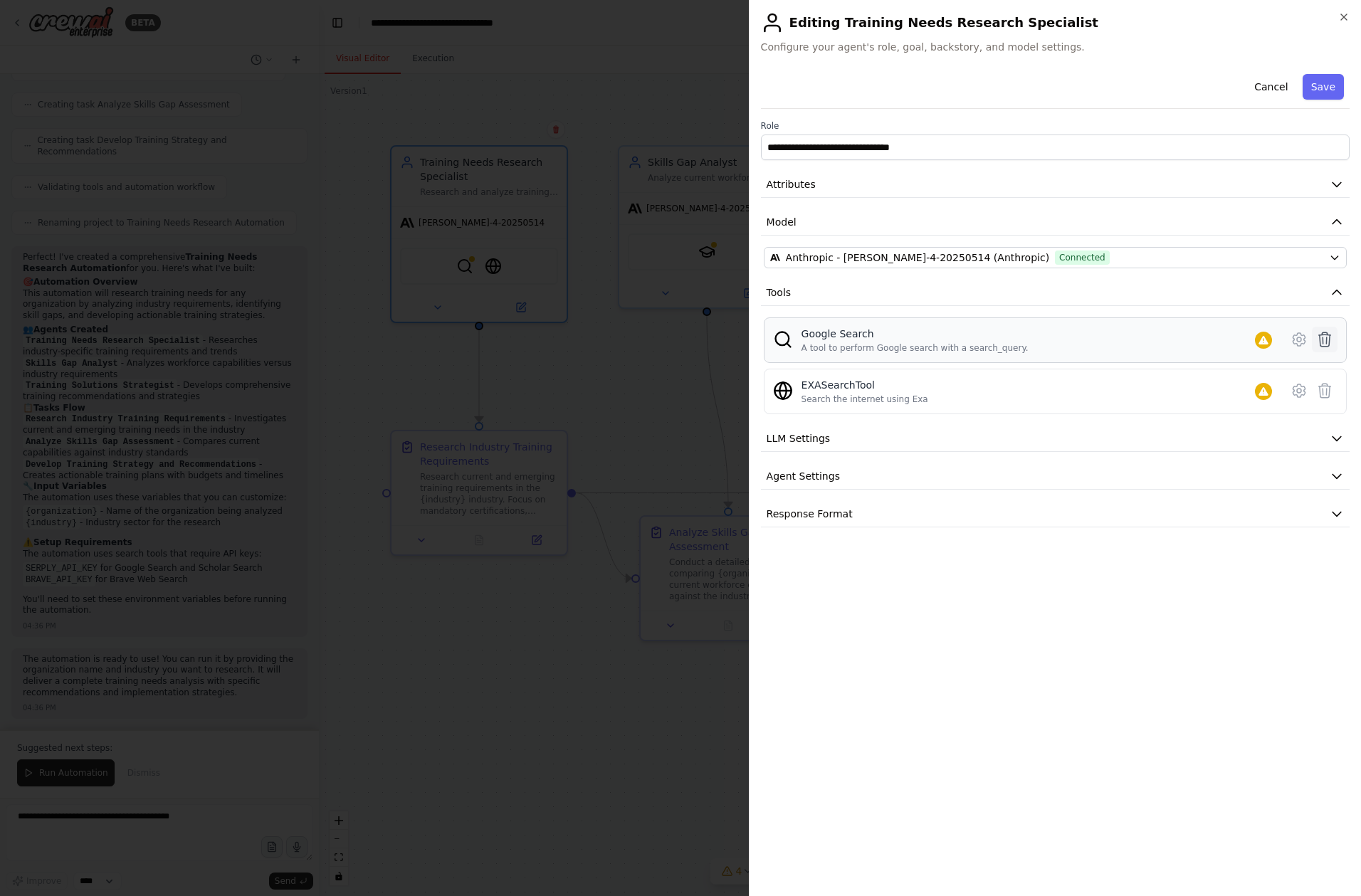
click at [1070, 341] on icon at bounding box center [1325, 340] width 17 height 17
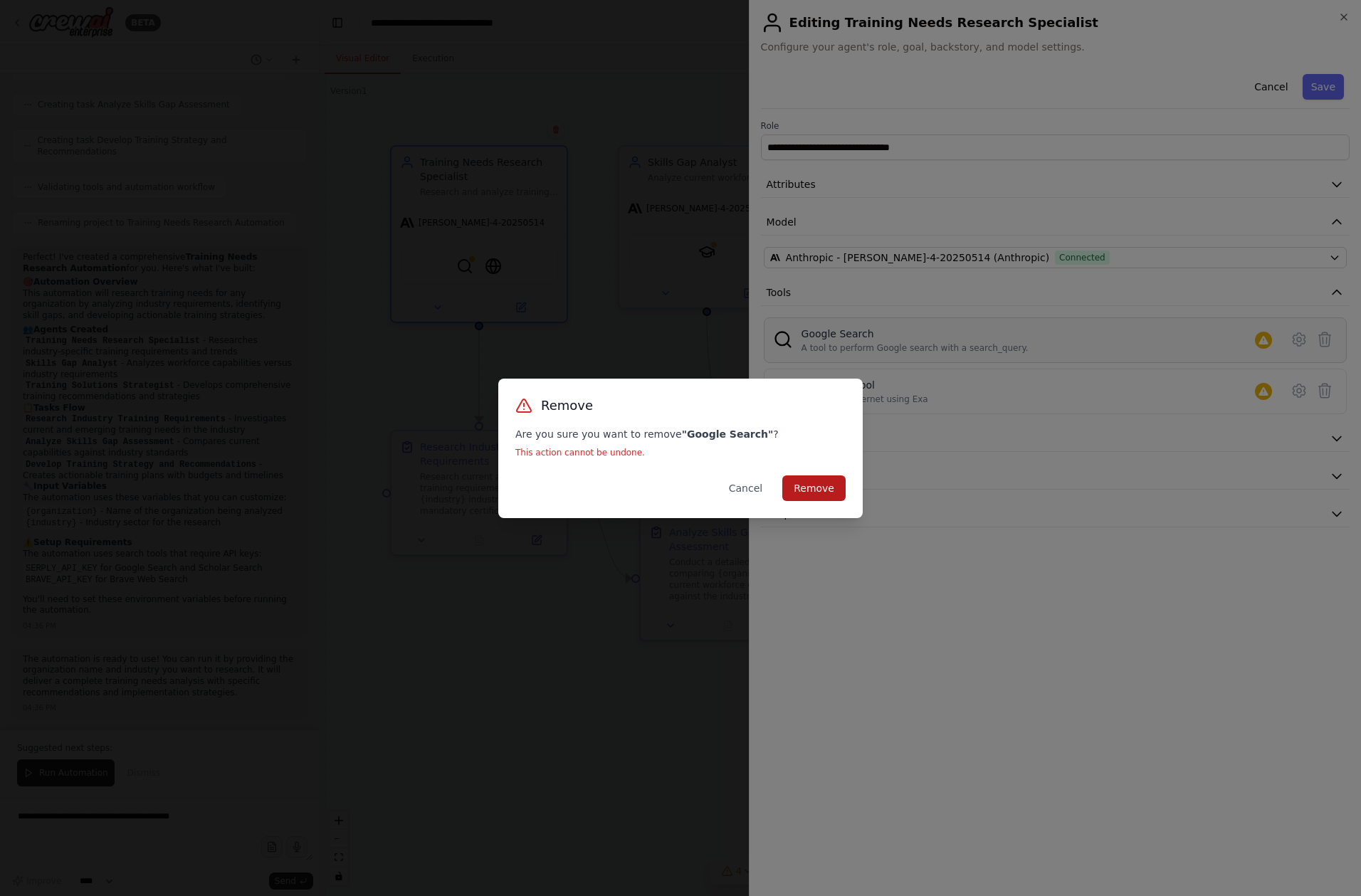
click at [799, 486] on button "Remove" at bounding box center [814, 488] width 63 height 26
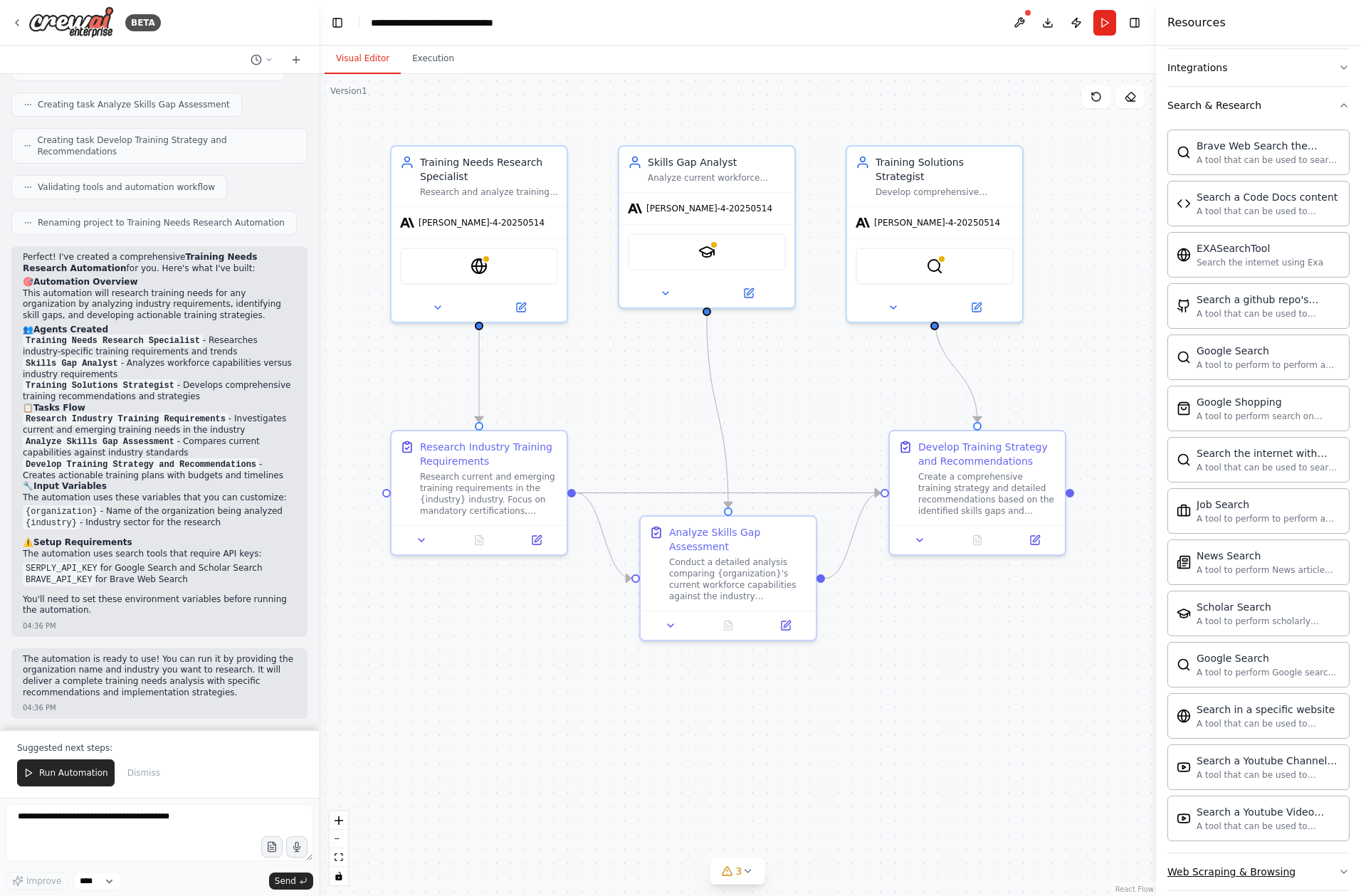
scroll to position [379, 0]
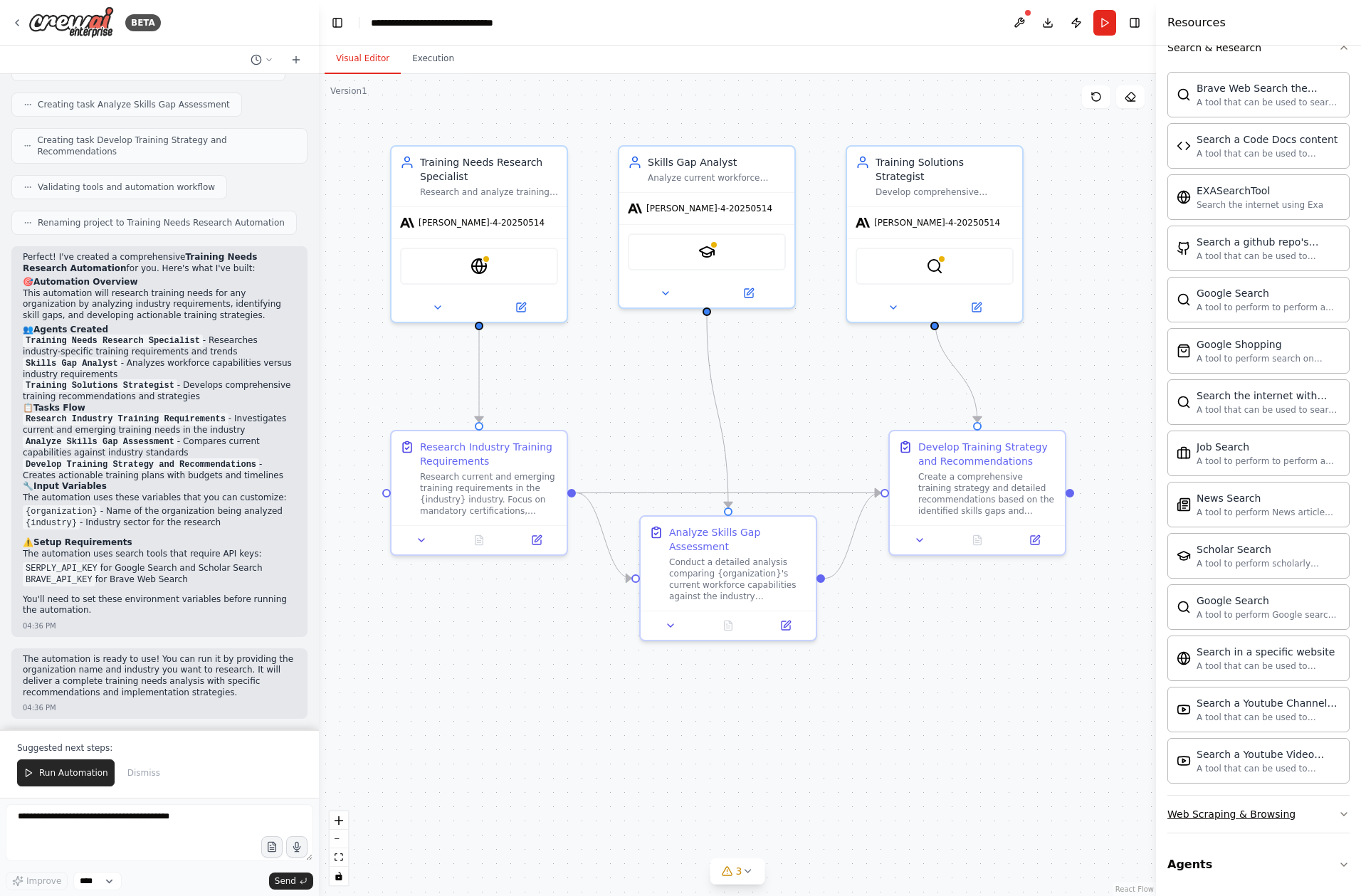
click at [1070, 814] on div "Web Scraping & Browsing" at bounding box center [1232, 814] width 128 height 14
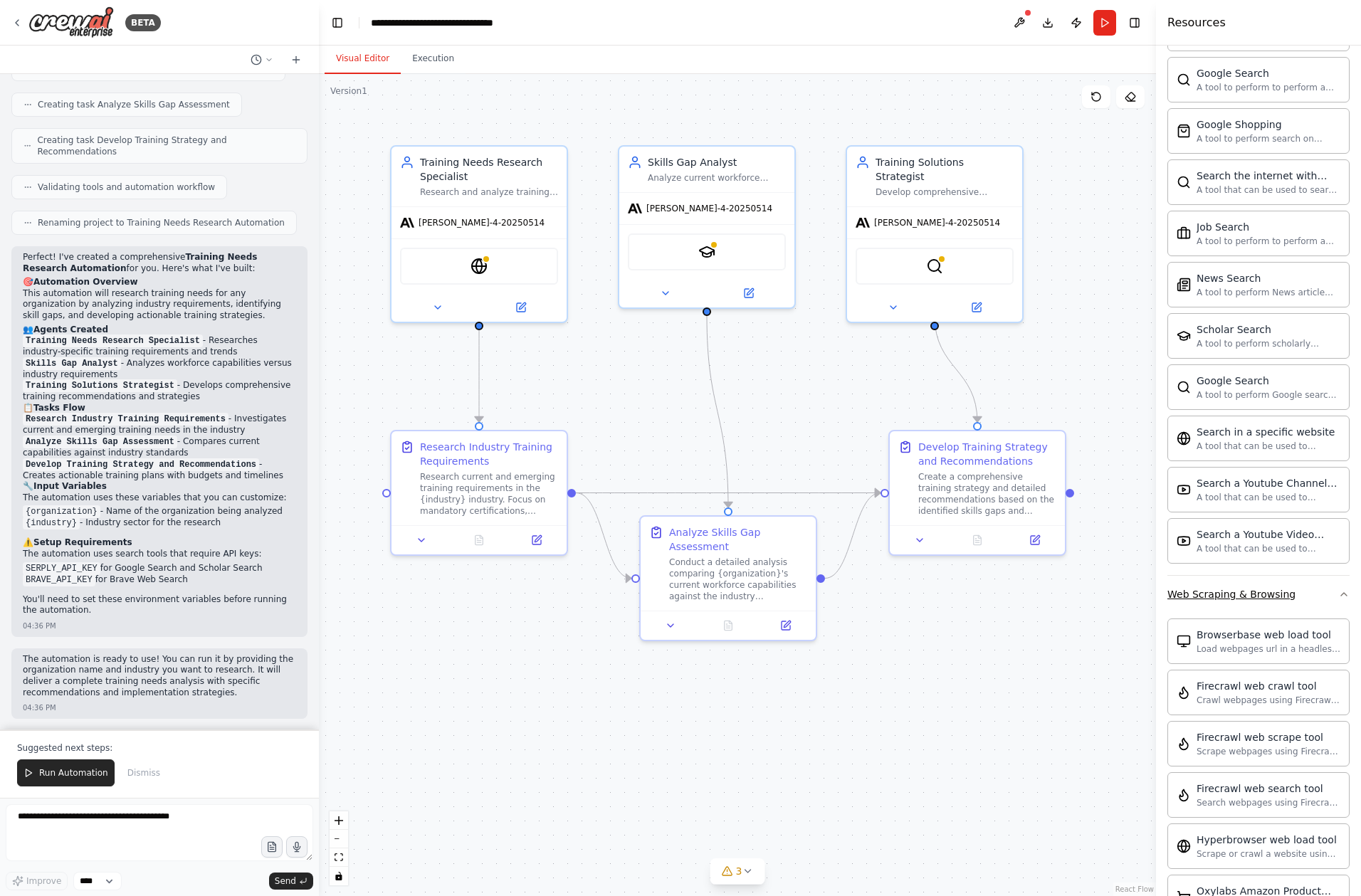
scroll to position [705, 0]
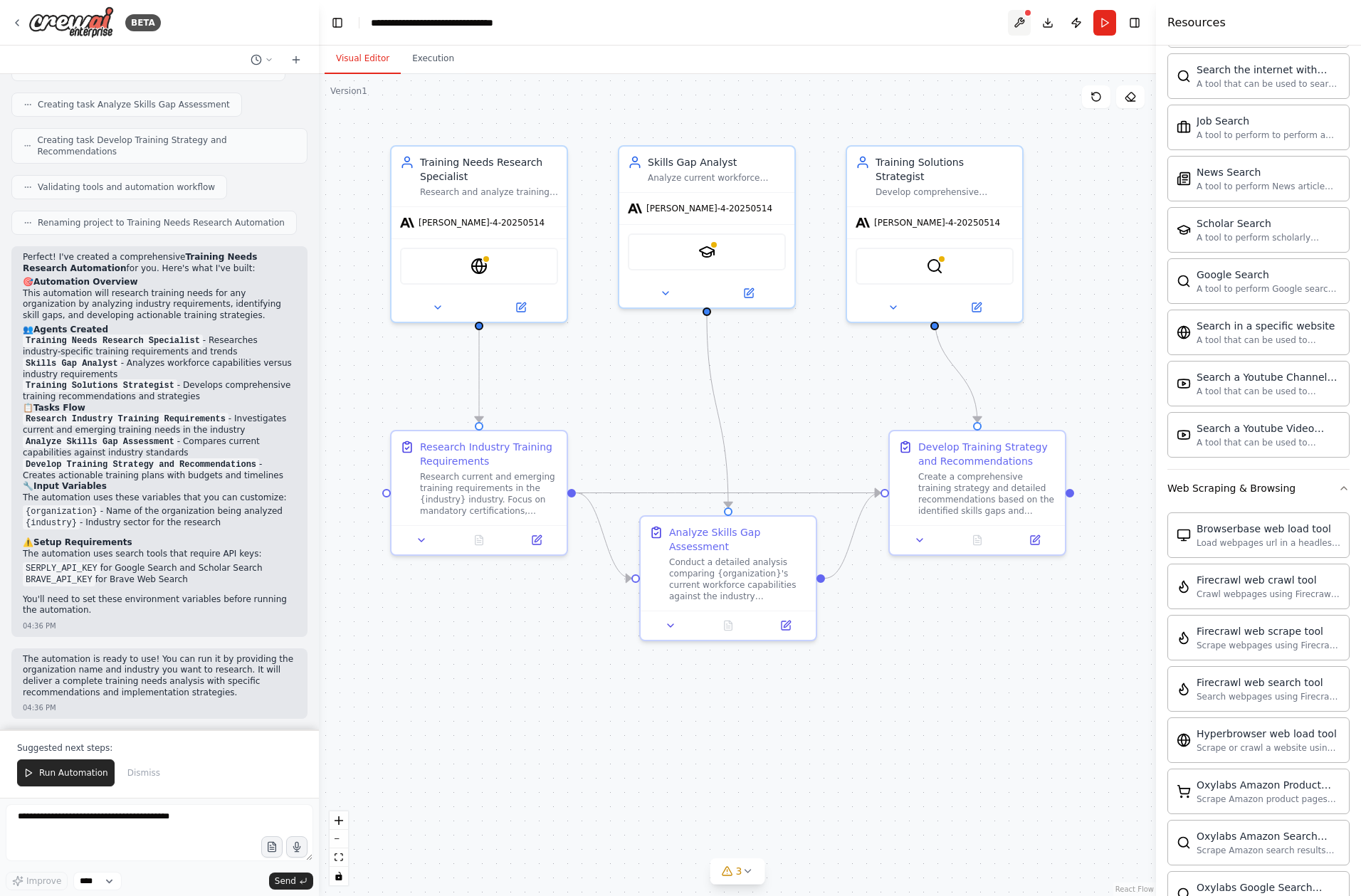
click at [1008, 21] on button at bounding box center [1020, 23] width 23 height 26
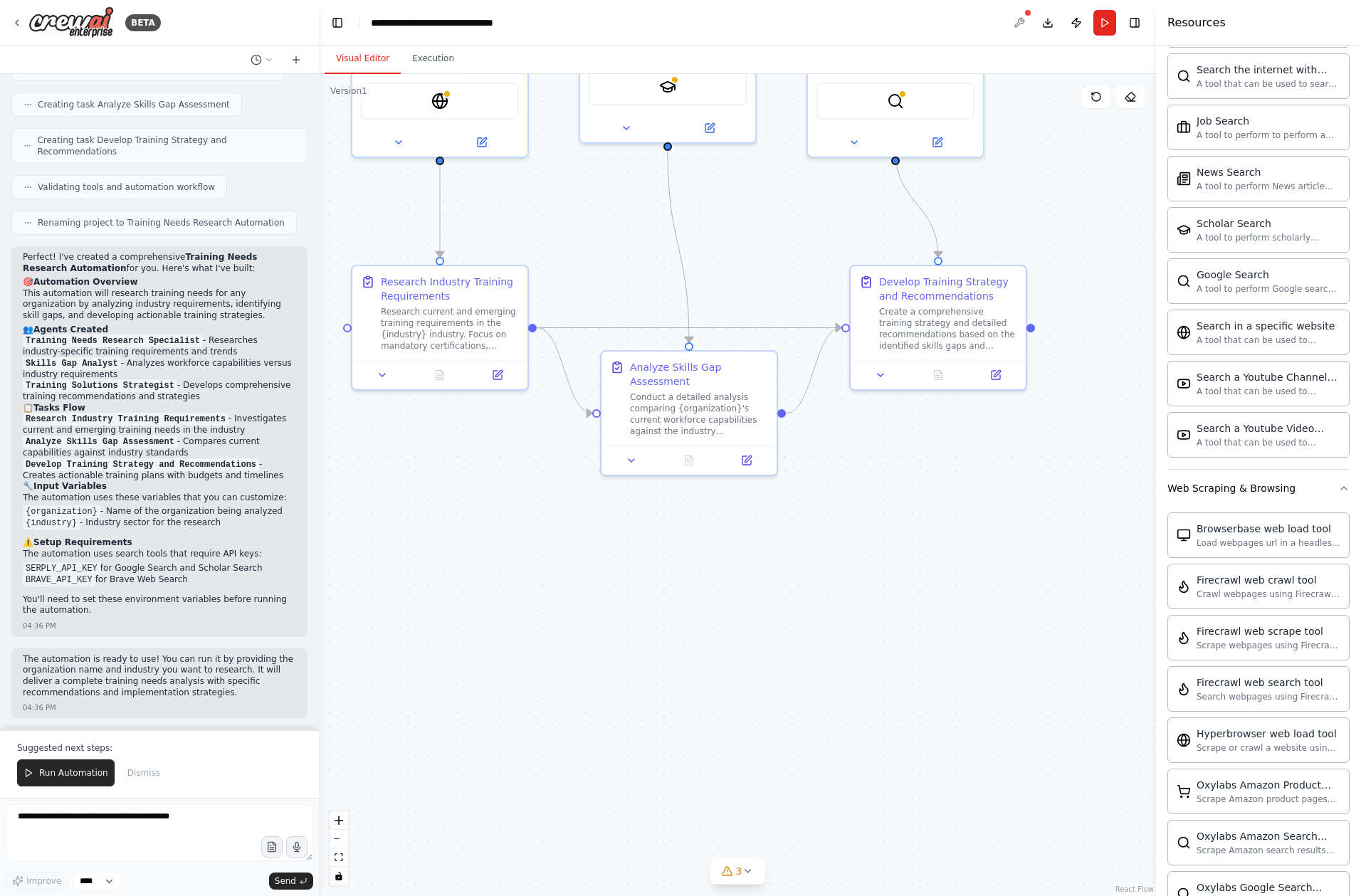
drag, startPoint x: 833, startPoint y: 749, endPoint x: 928, endPoint y: 606, distance: 171.7
click at [928, 606] on div ".deletable-edge-delete-btn { width: 20px; height: 20px; border: 0px solid #ffff…" at bounding box center [737, 485] width 837 height 822
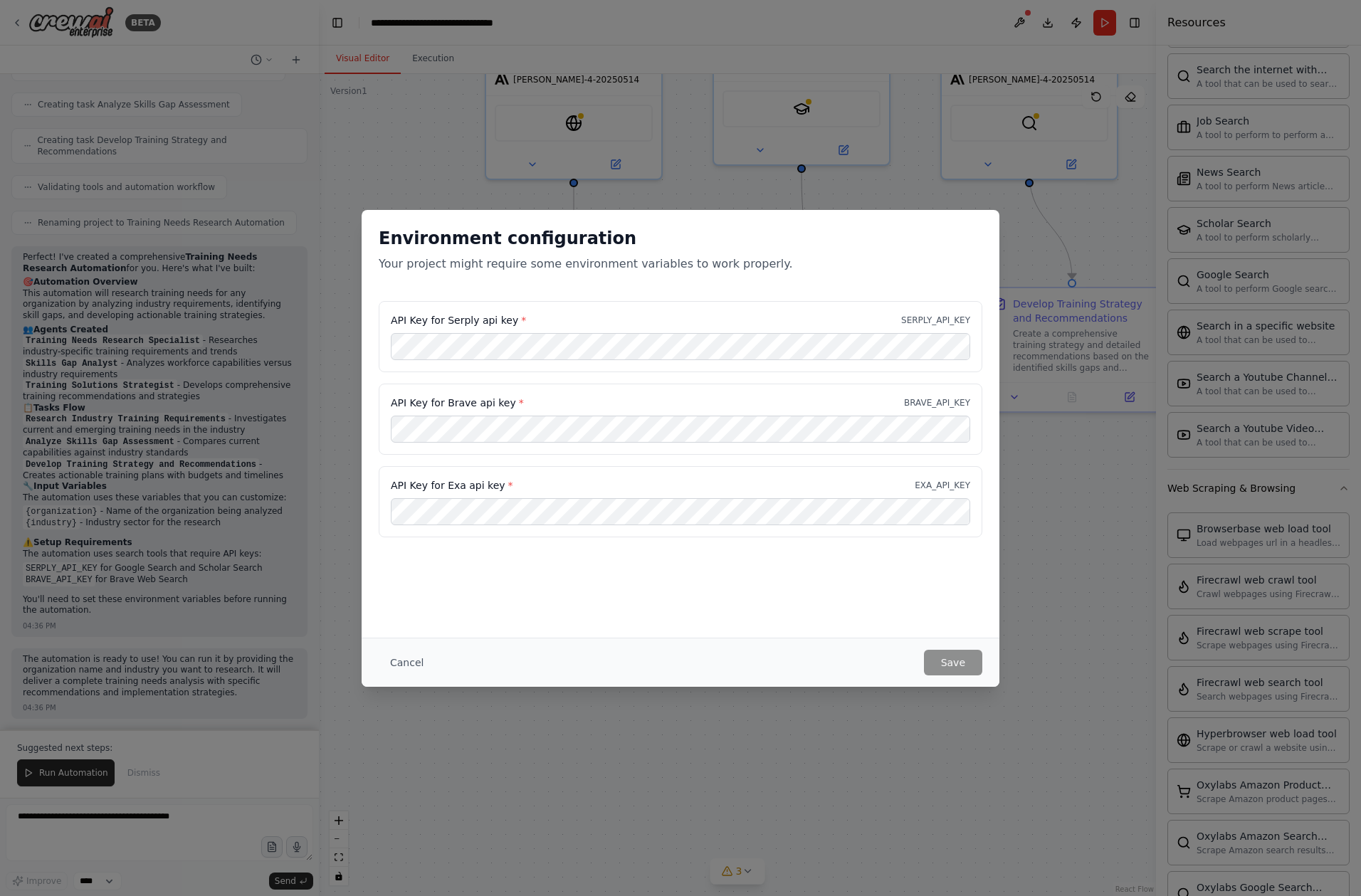
click at [522, 442] on div "API Key for Brave api key * BRAVE_API_KEY" at bounding box center [681, 419] width 604 height 71
click at [1029, 426] on div "Environment configuration Your project might require some environment variables…" at bounding box center [680, 448] width 1361 height 896
click at [409, 673] on button "Cancel" at bounding box center [407, 663] width 57 height 26
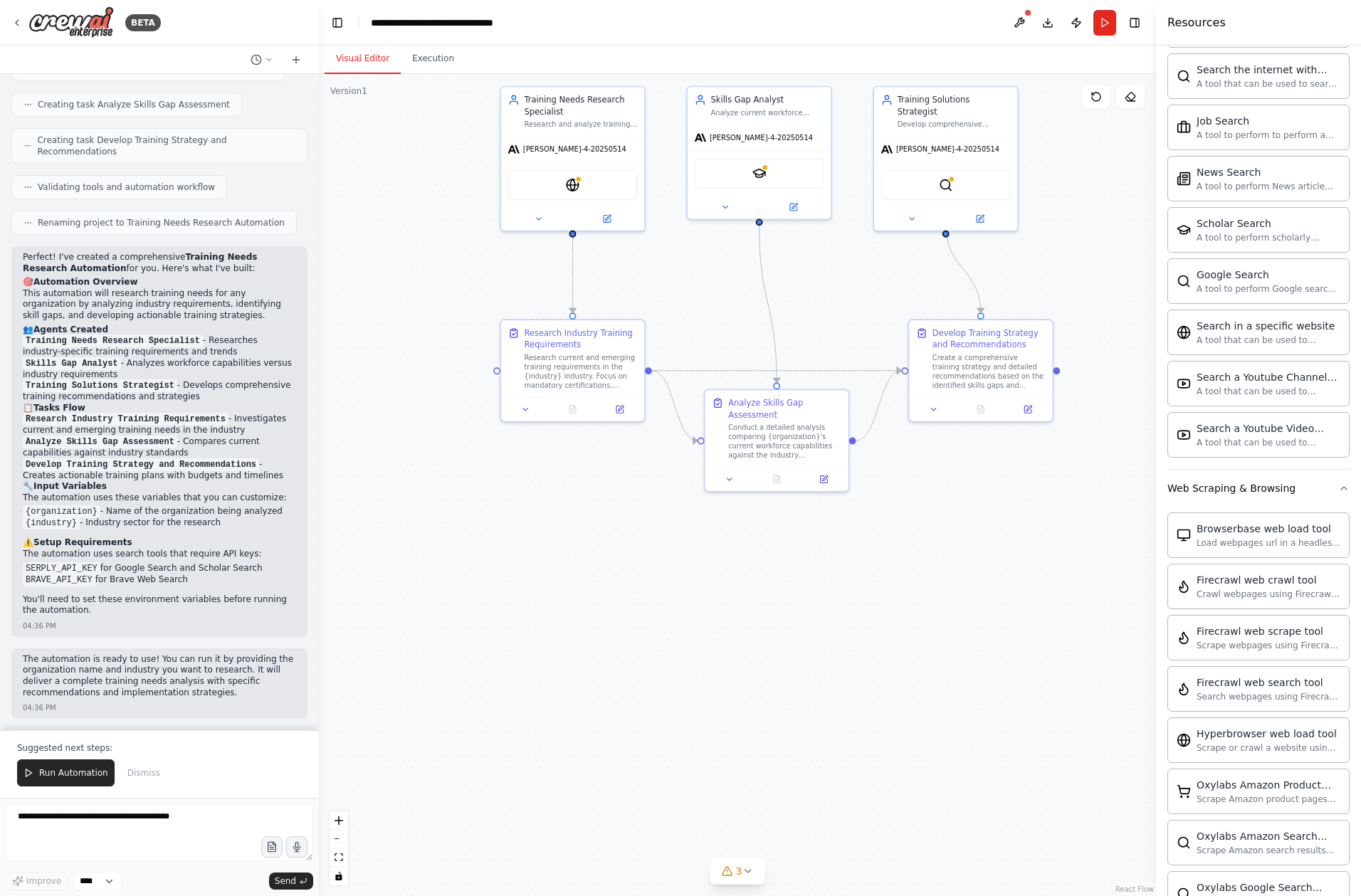
drag, startPoint x: 756, startPoint y: 256, endPoint x: 614, endPoint y: 488, distance: 272.0
click at [614, 488] on div ".deletable-edge-delete-btn { width: 20px; height: 20px; border: 0px solid #ffff…" at bounding box center [737, 485] width 837 height 822
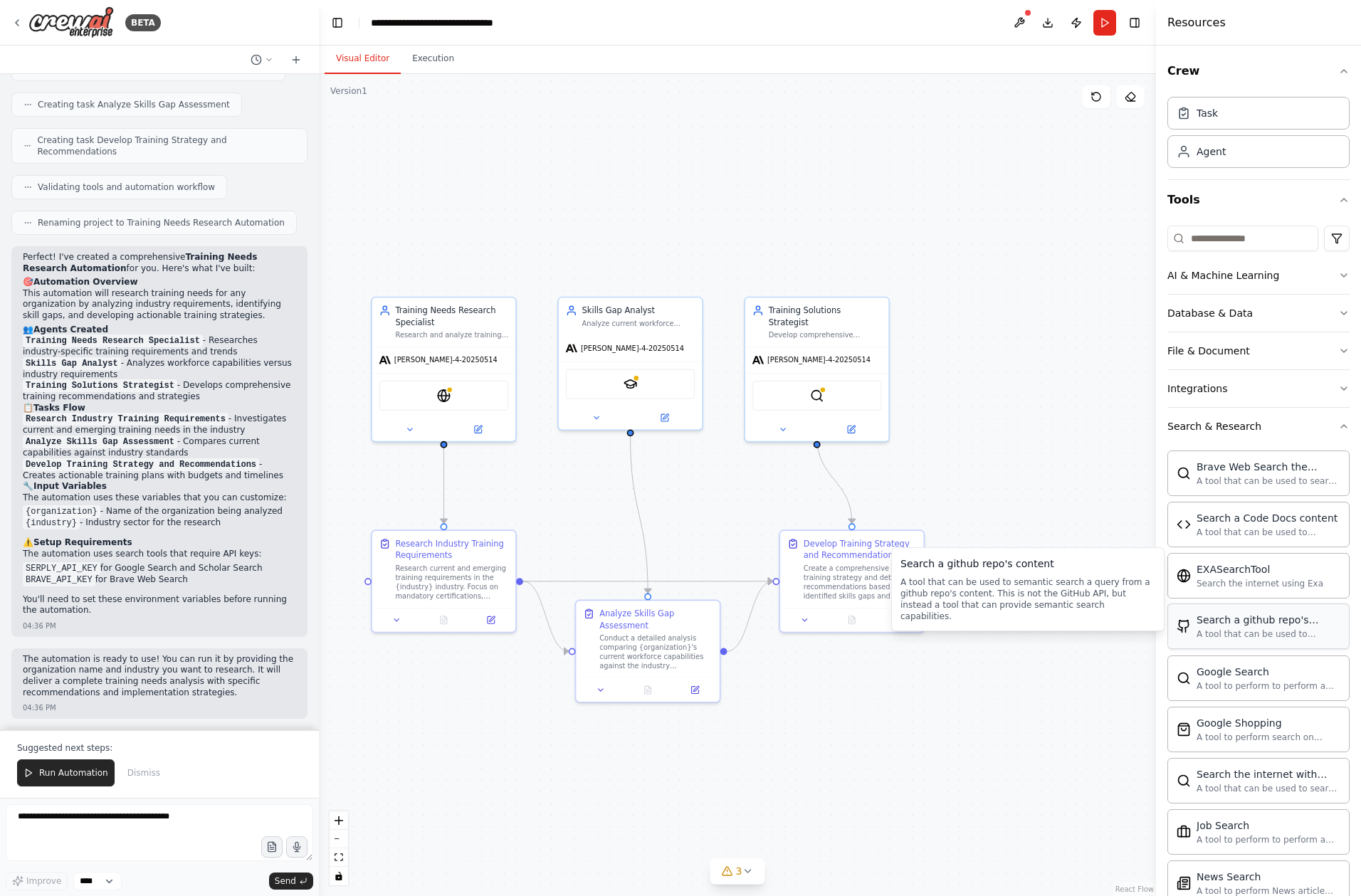
scroll to position [119, 0]
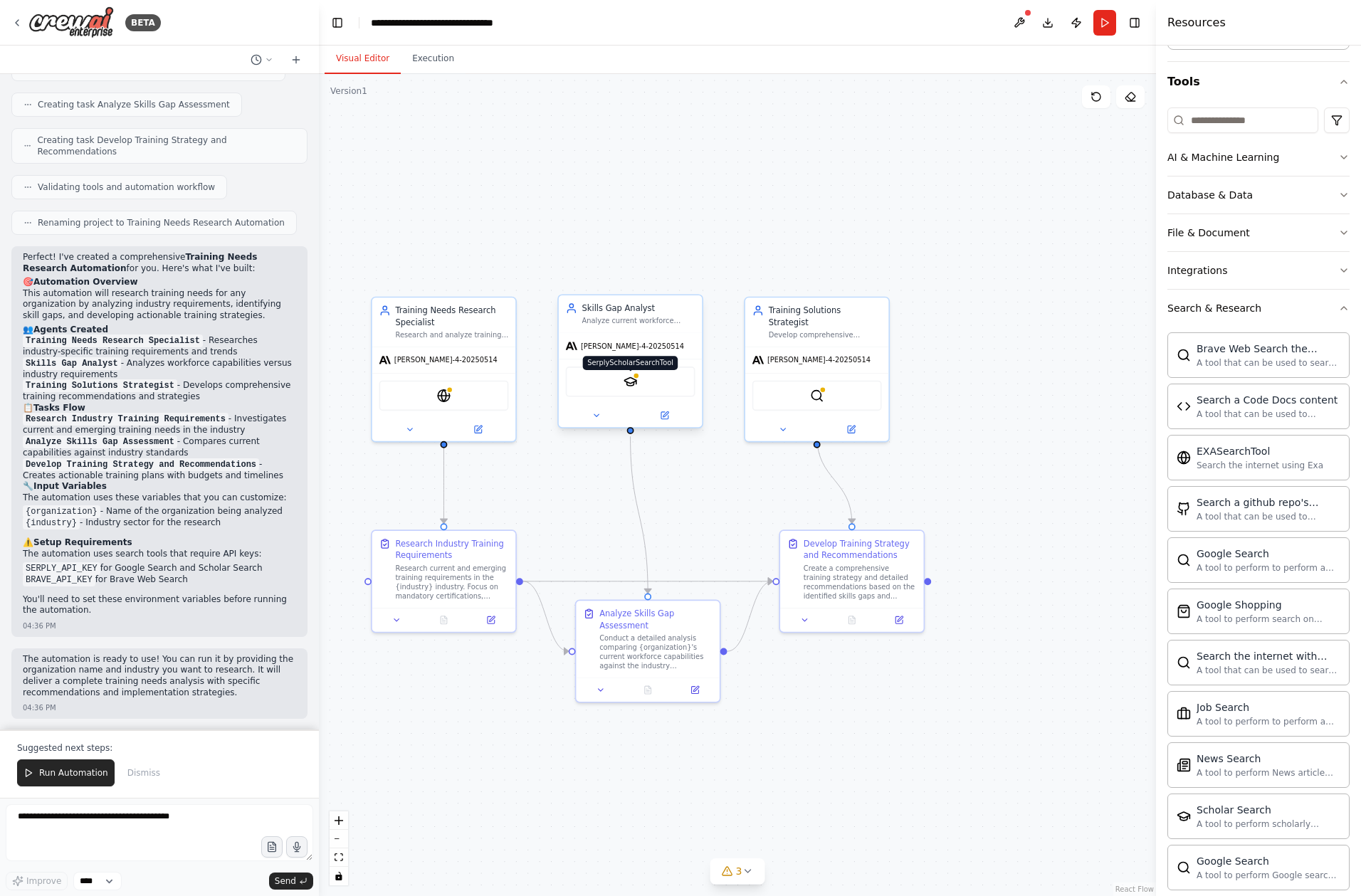
click at [631, 384] on img at bounding box center [630, 381] width 14 height 14
click at [606, 363] on div "SerplyScholarSearchTool" at bounding box center [630, 380] width 143 height 45
click at [636, 386] on img at bounding box center [630, 381] width 14 height 14
click at [648, 385] on div "SerplyScholarSearchTool" at bounding box center [631, 382] width 130 height 31
click at [641, 386] on div "SerplyScholarSearchTool" at bounding box center [631, 382] width 130 height 31
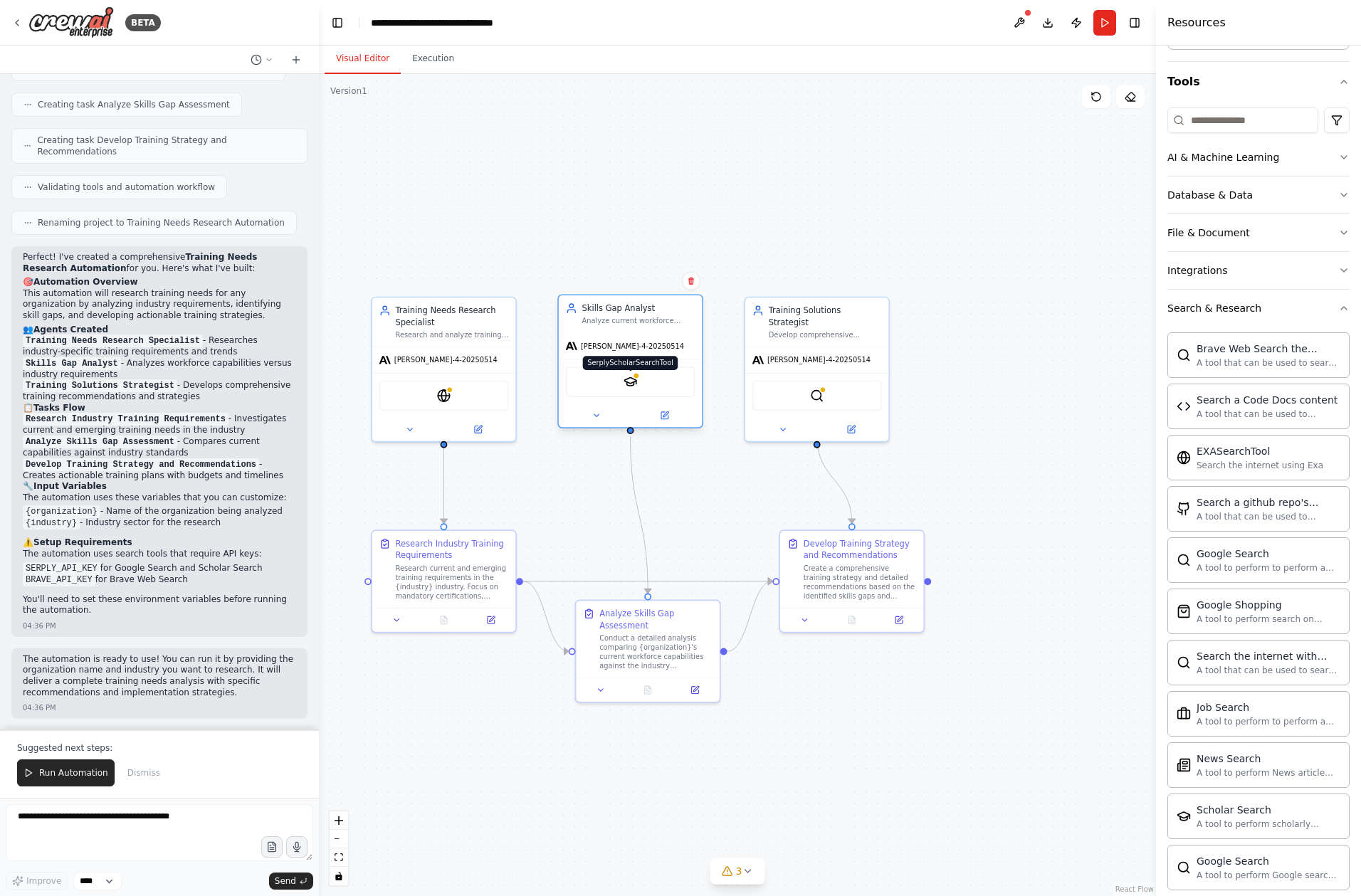
click at [633, 384] on img at bounding box center [630, 381] width 14 height 14
click at [409, 66] on button "Execution" at bounding box center [433, 59] width 65 height 30
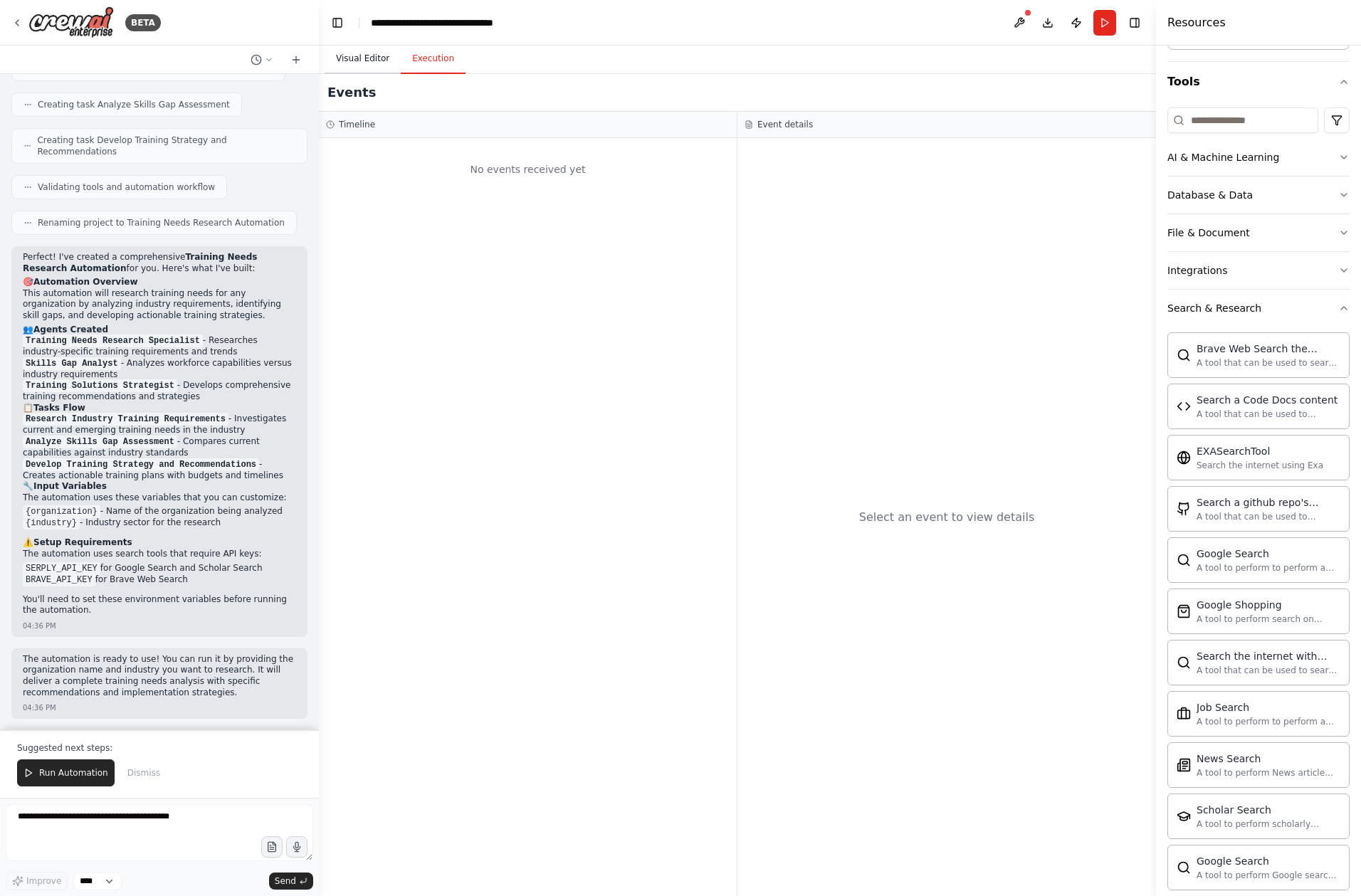
click at [369, 61] on button "Visual Editor" at bounding box center [362, 59] width 76 height 30
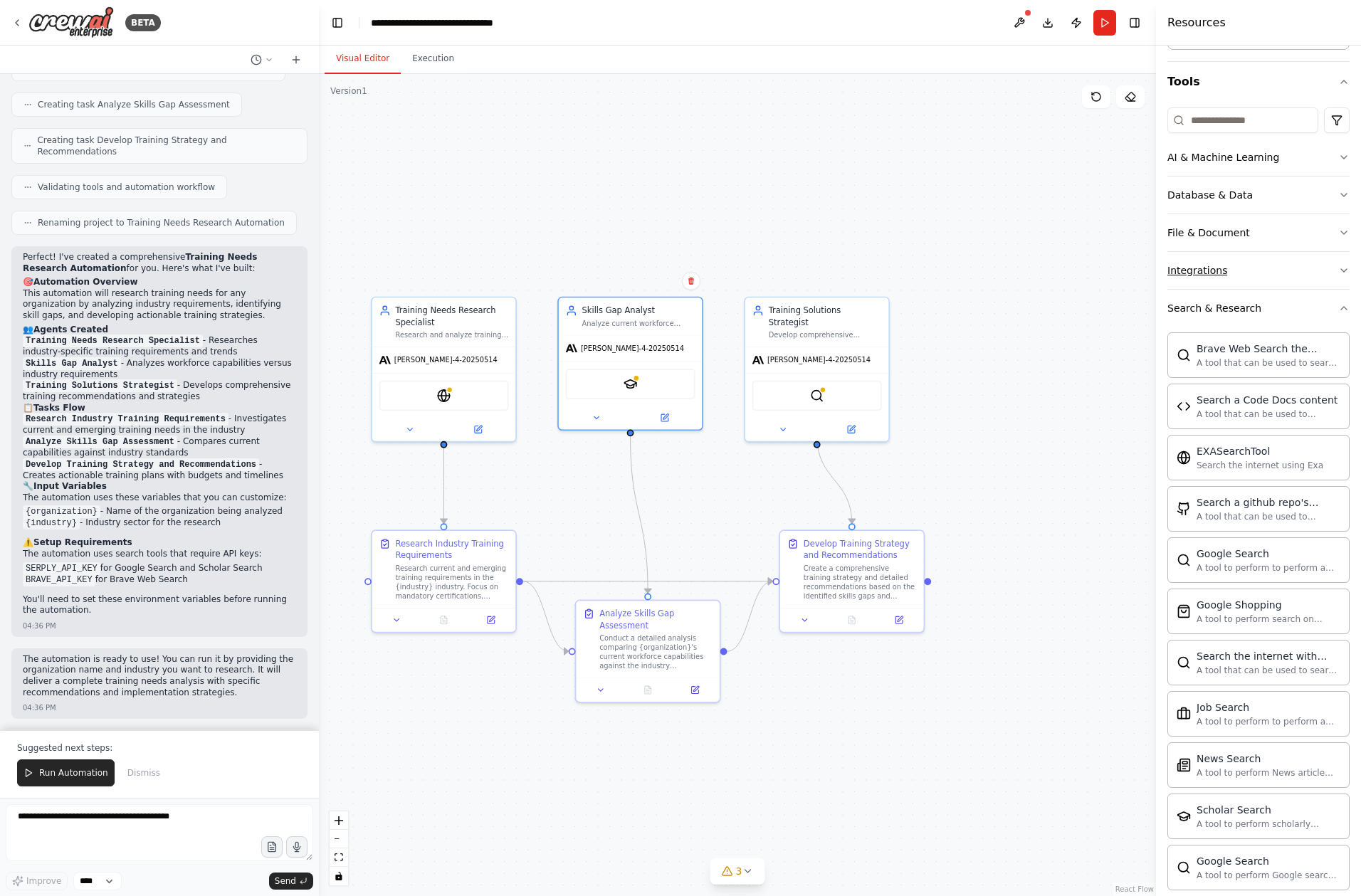
click at [1070, 276] on div "Integrations" at bounding box center [1197, 270] width 60 height 14
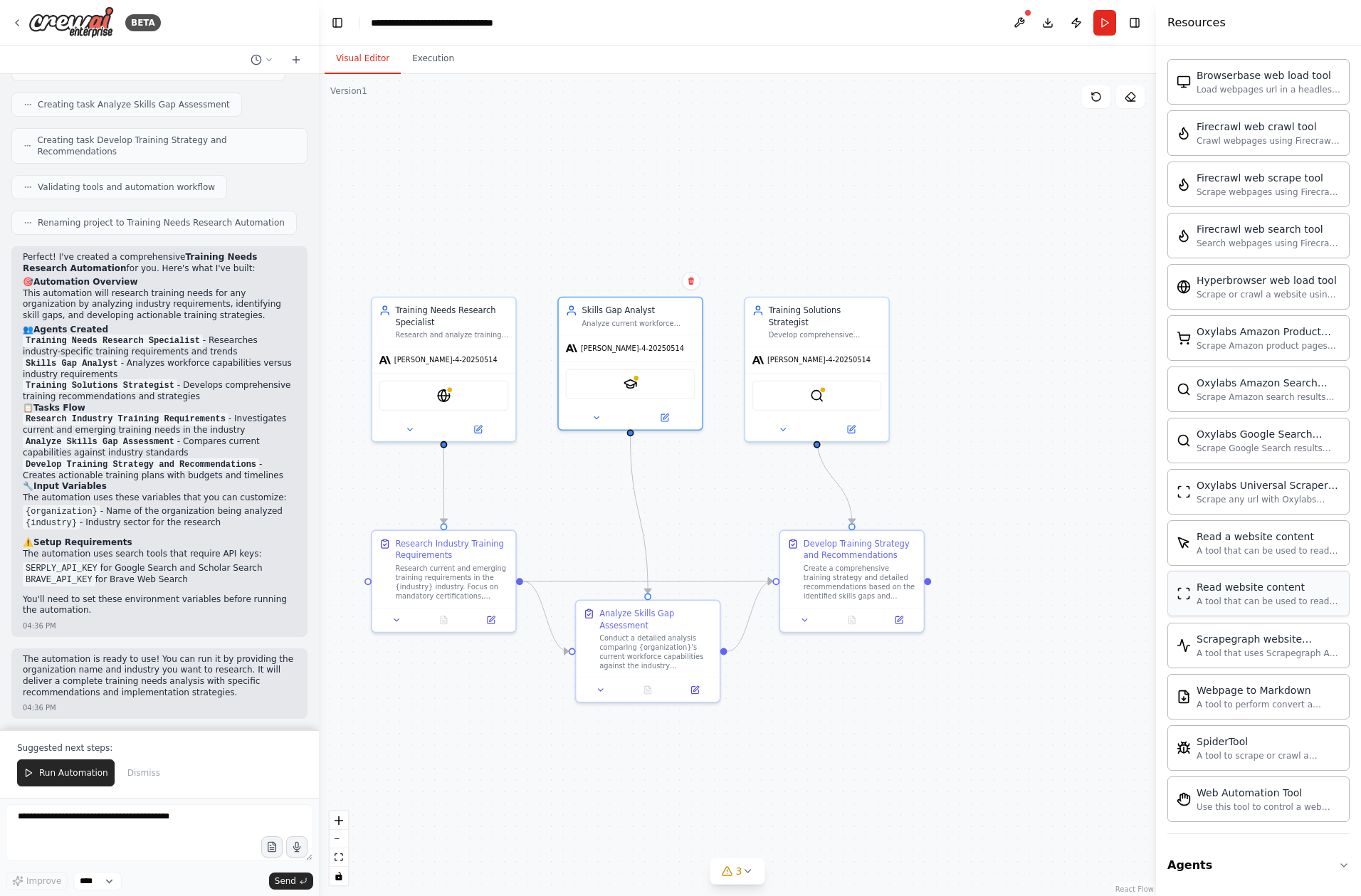
scroll to position [2299, 0]
click at [1070, 867] on button "Agents" at bounding box center [1258, 865] width 182 height 40
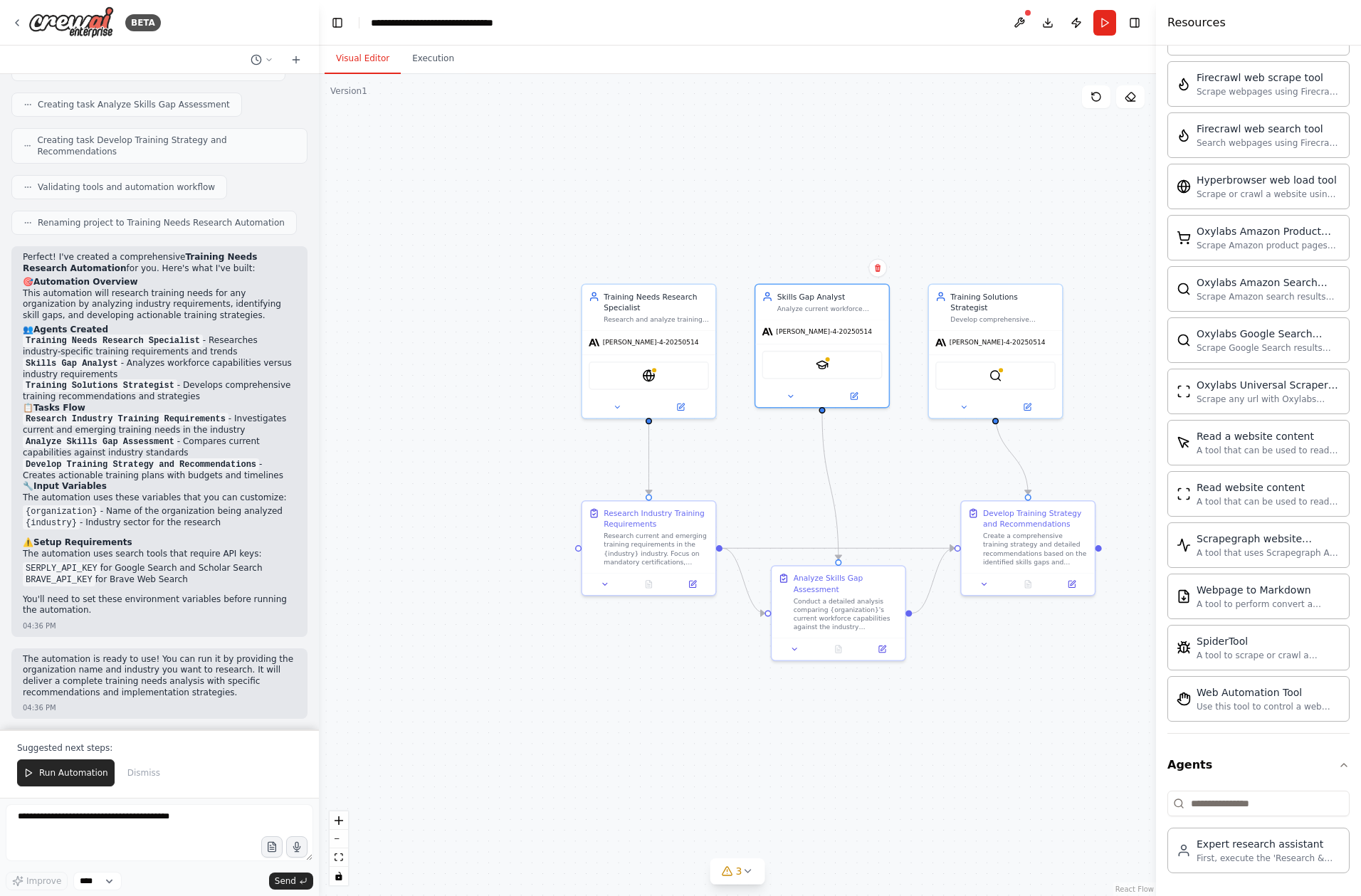
drag, startPoint x: 908, startPoint y: 200, endPoint x: 647, endPoint y: 223, distance: 262.0
click at [647, 223] on div ".deletable-edge-delete-btn { width: 20px; height: 20px; border: 0px solid #ffff…" at bounding box center [737, 485] width 837 height 822
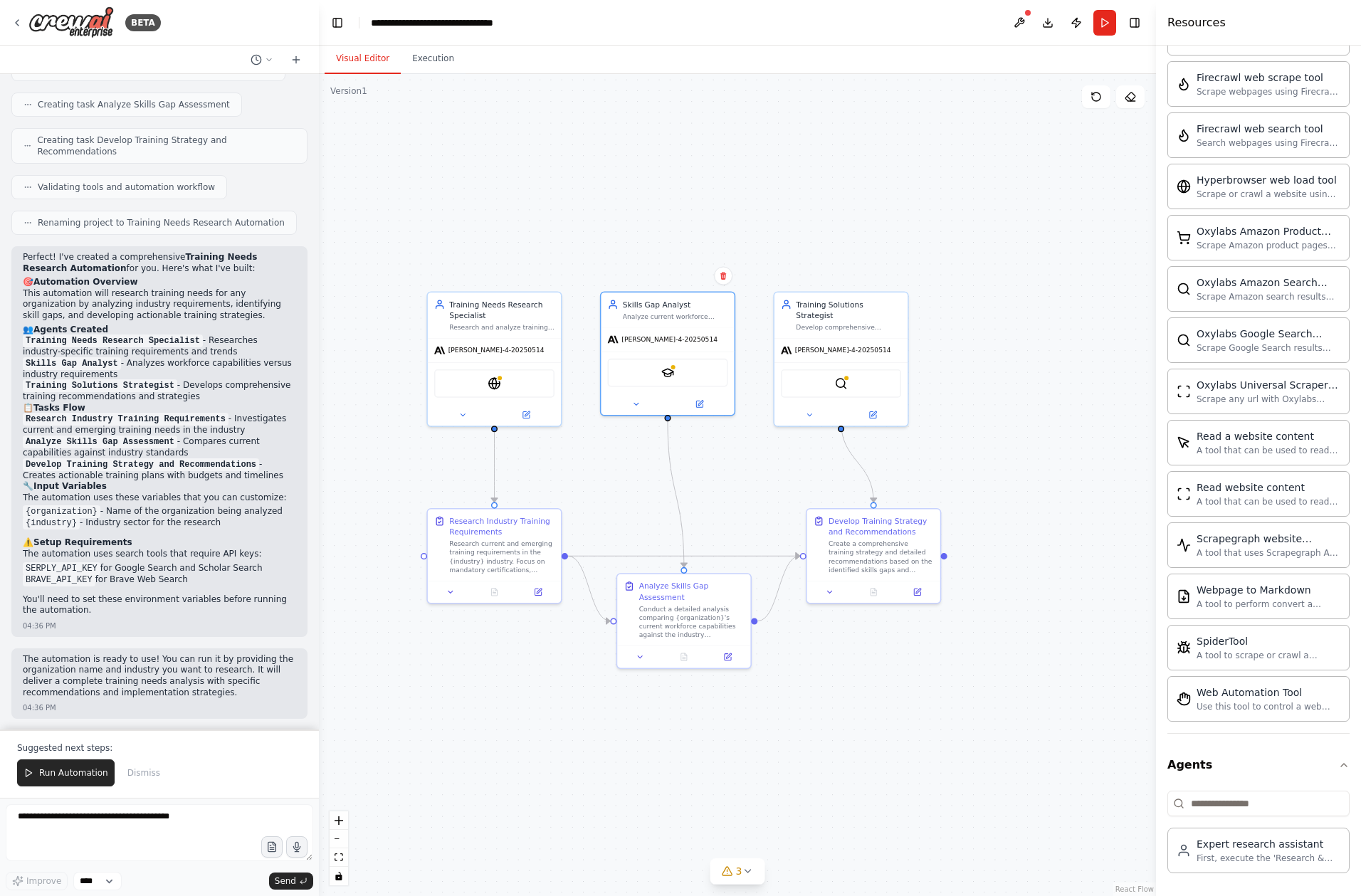
drag, startPoint x: 720, startPoint y: 216, endPoint x: 839, endPoint y: 214, distance: 119.0
click at [839, 214] on div ".deletable-edge-delete-btn { width: 20px; height: 20px; border: 0px solid #ffff…" at bounding box center [737, 485] width 837 height 822
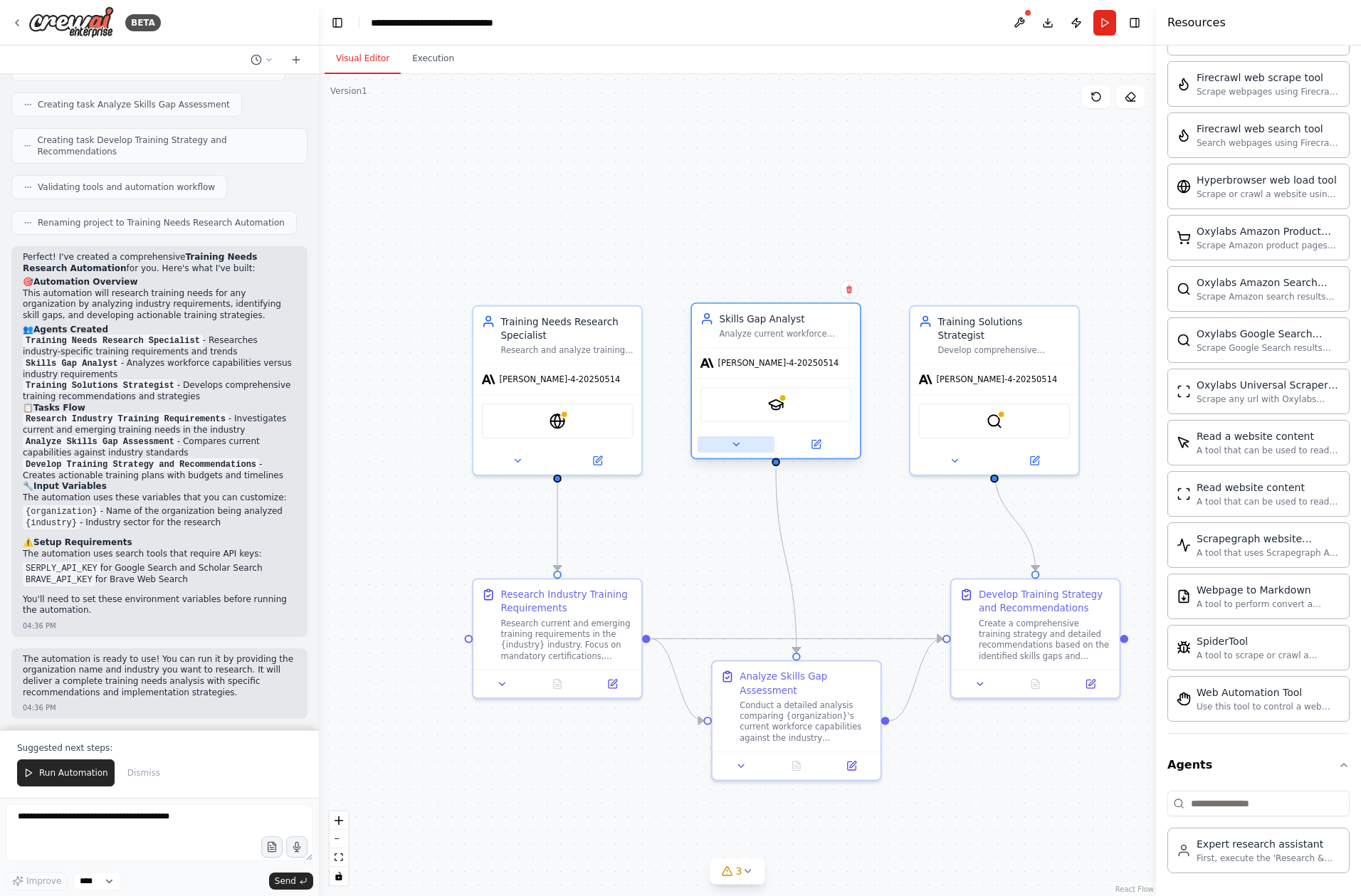
click at [741, 439] on icon at bounding box center [736, 445] width 11 height 11
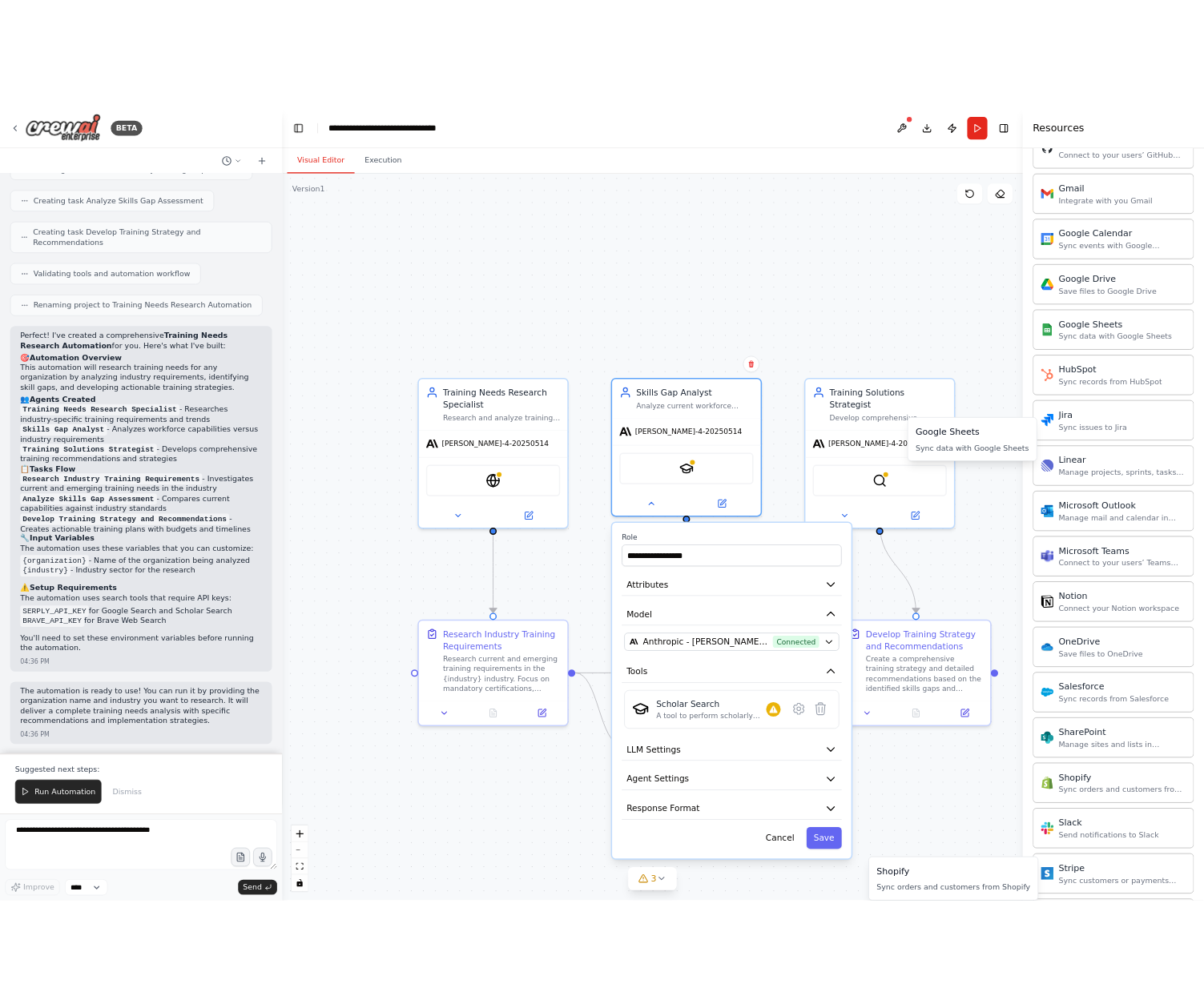
scroll to position [416, 0]
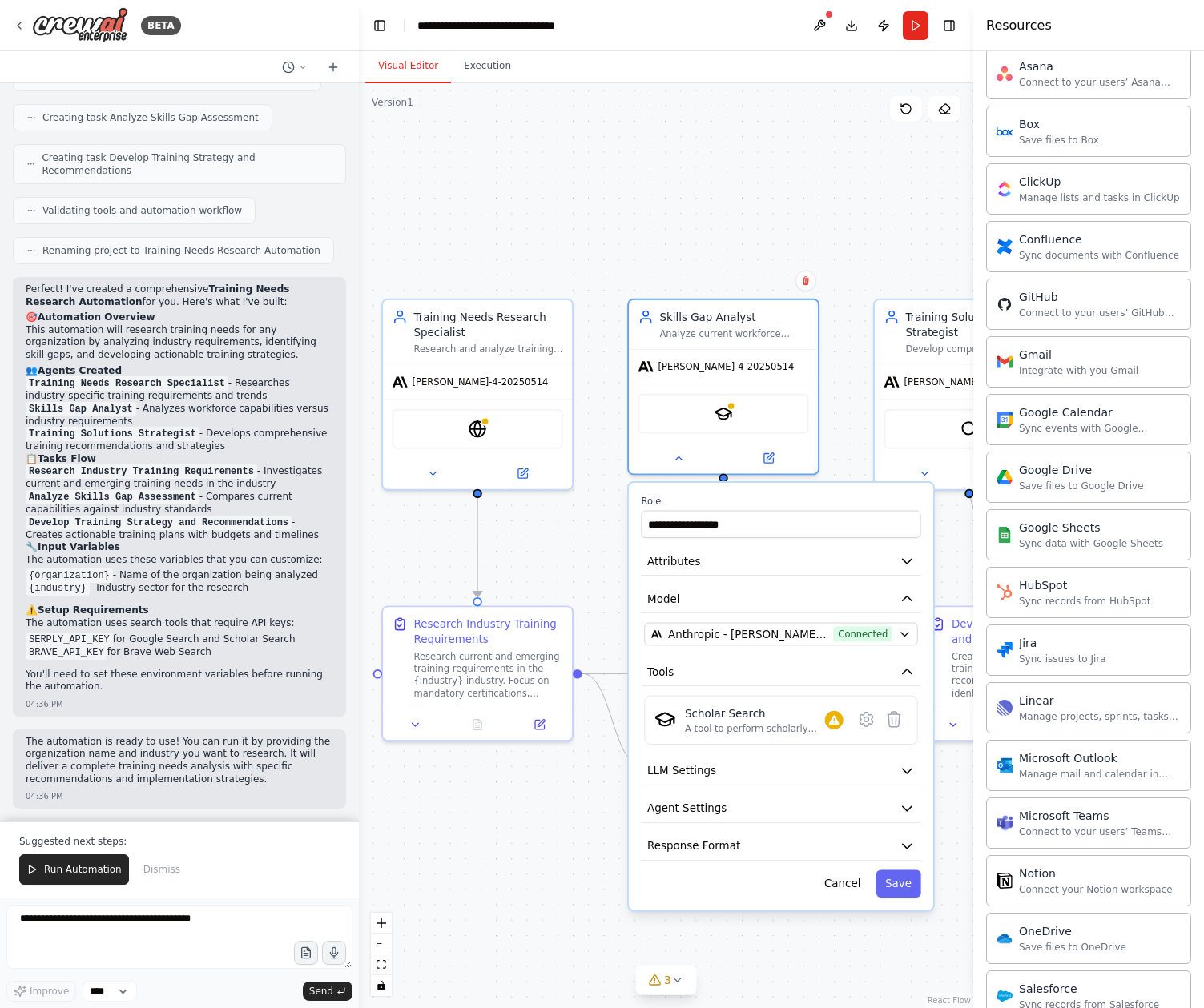
drag, startPoint x: 620, startPoint y: 261, endPoint x: 436, endPoint y: 208, distance: 191.5
click at [436, 208] on div ".deletable-edge-delete-btn { width: 20px; height: 20px; border: 0px solid #ffff…" at bounding box center [666, 545] width 614 height 925
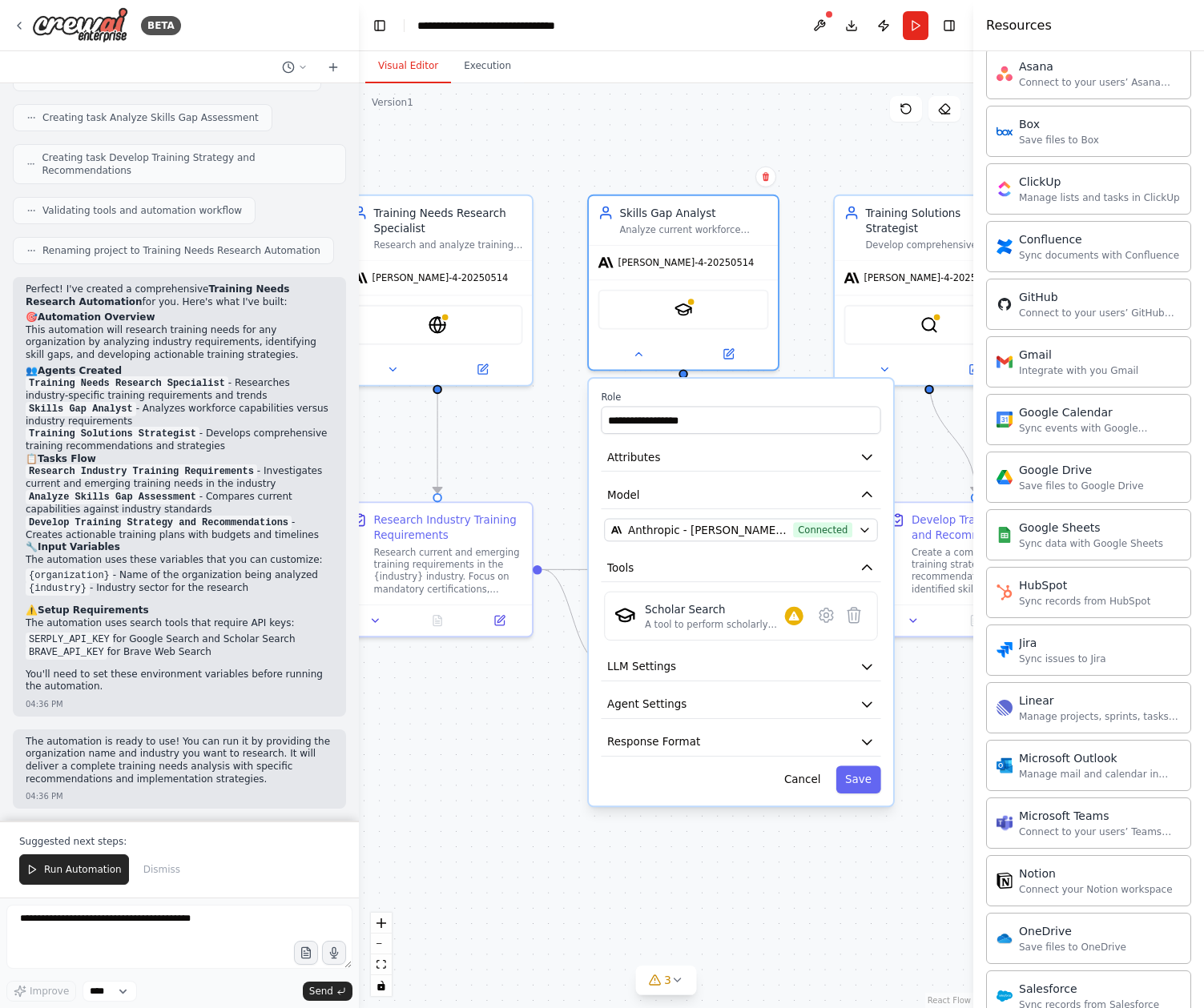
drag, startPoint x: 794, startPoint y: 242, endPoint x: 788, endPoint y: 145, distance: 97.2
click at [788, 145] on div ".deletable-edge-delete-btn { width: 20px; height: 20px; border: 0px solid #ffff…" at bounding box center [666, 545] width 614 height 925
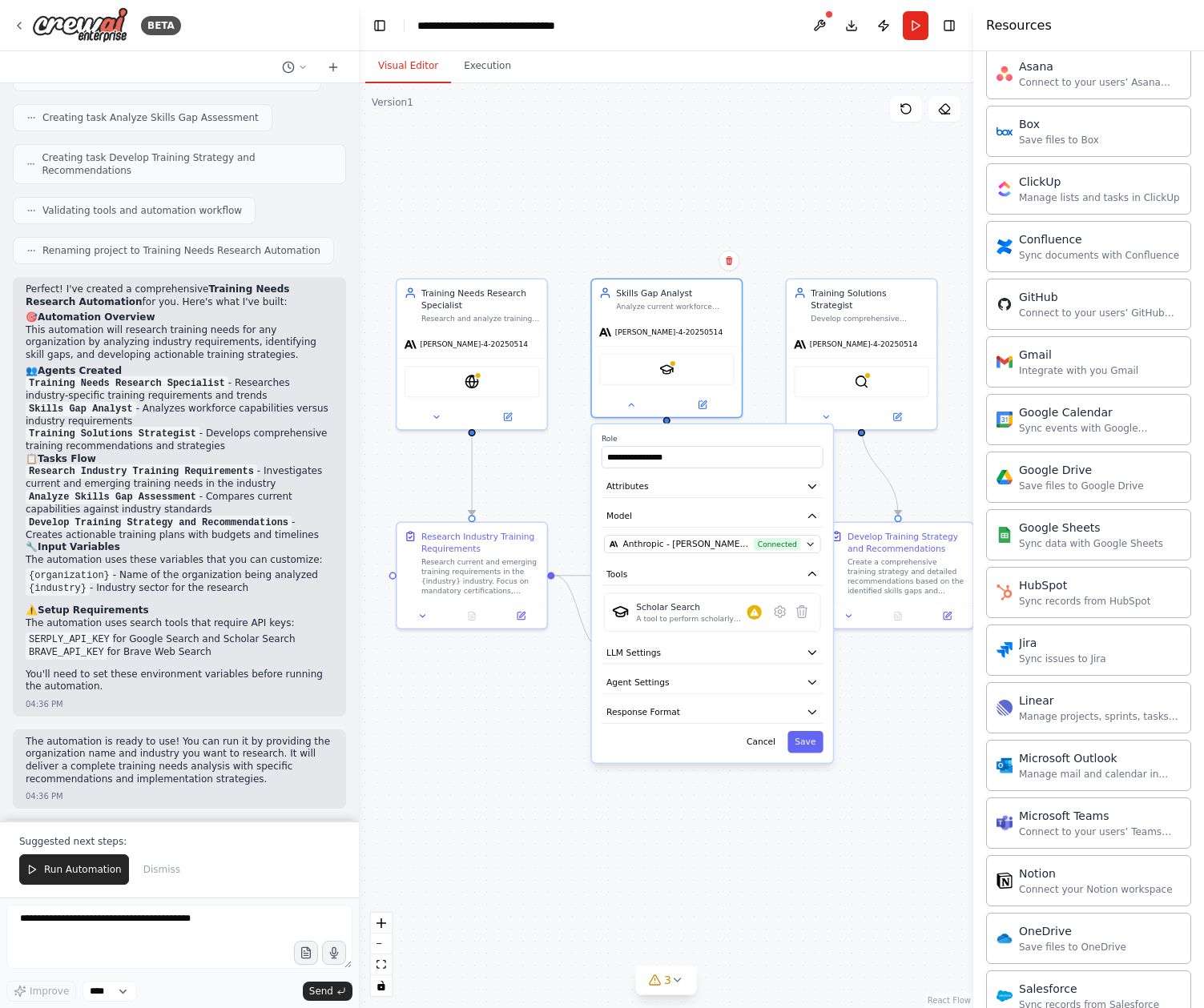
drag, startPoint x: 804, startPoint y: 150, endPoint x: 766, endPoint y: 239, distance: 96.8
click at [766, 239] on div ".deletable-edge-delete-btn { width: 20px; height: 20px; border: 0px solid #ffff…" at bounding box center [666, 545] width 614 height 925
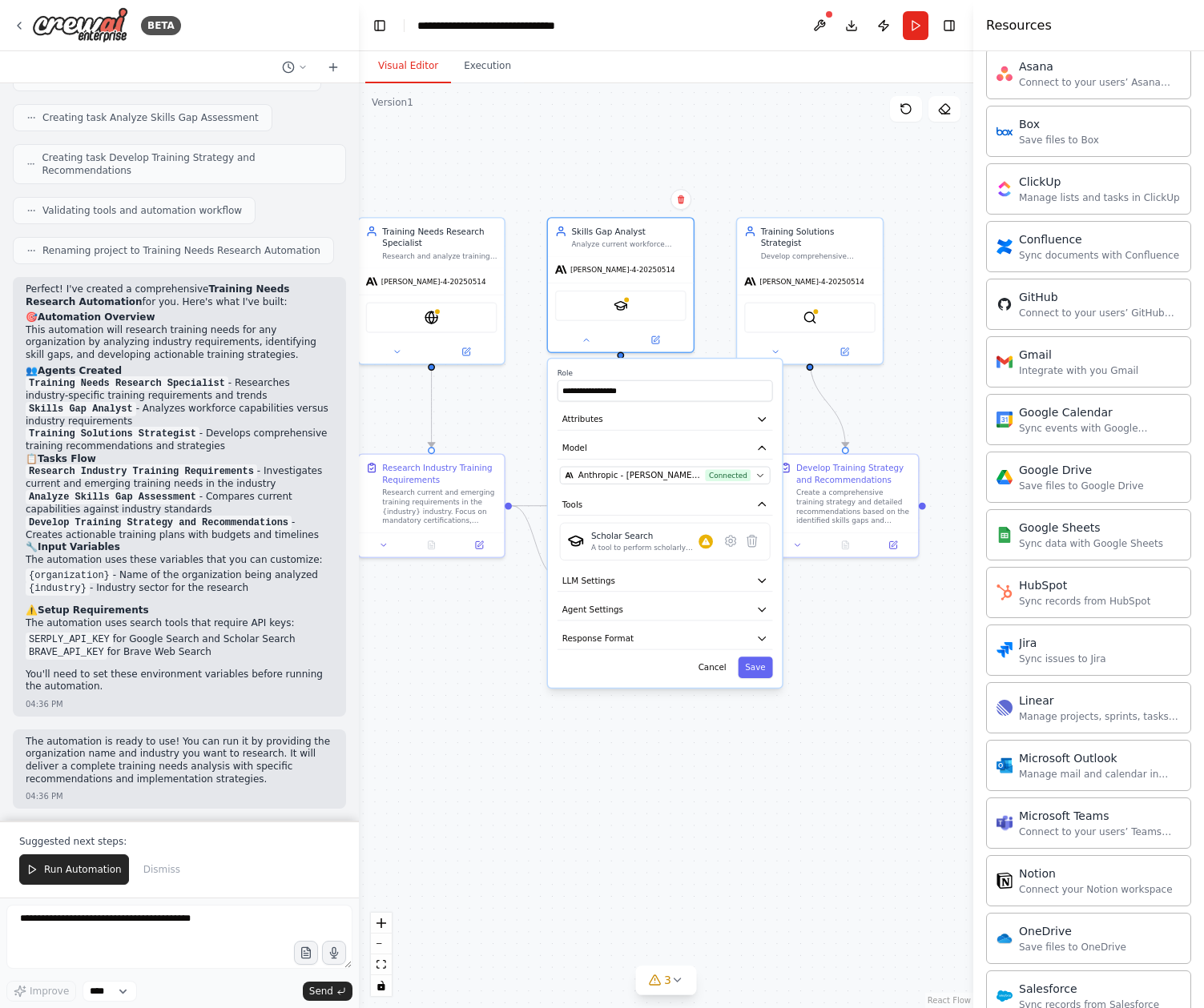
drag, startPoint x: 766, startPoint y: 239, endPoint x: 662, endPoint y: 128, distance: 152.1
click at [662, 128] on div ".deletable-edge-delete-btn { width: 20px; height: 20px; border: 0px solid #ffff…" at bounding box center [666, 545] width 614 height 925
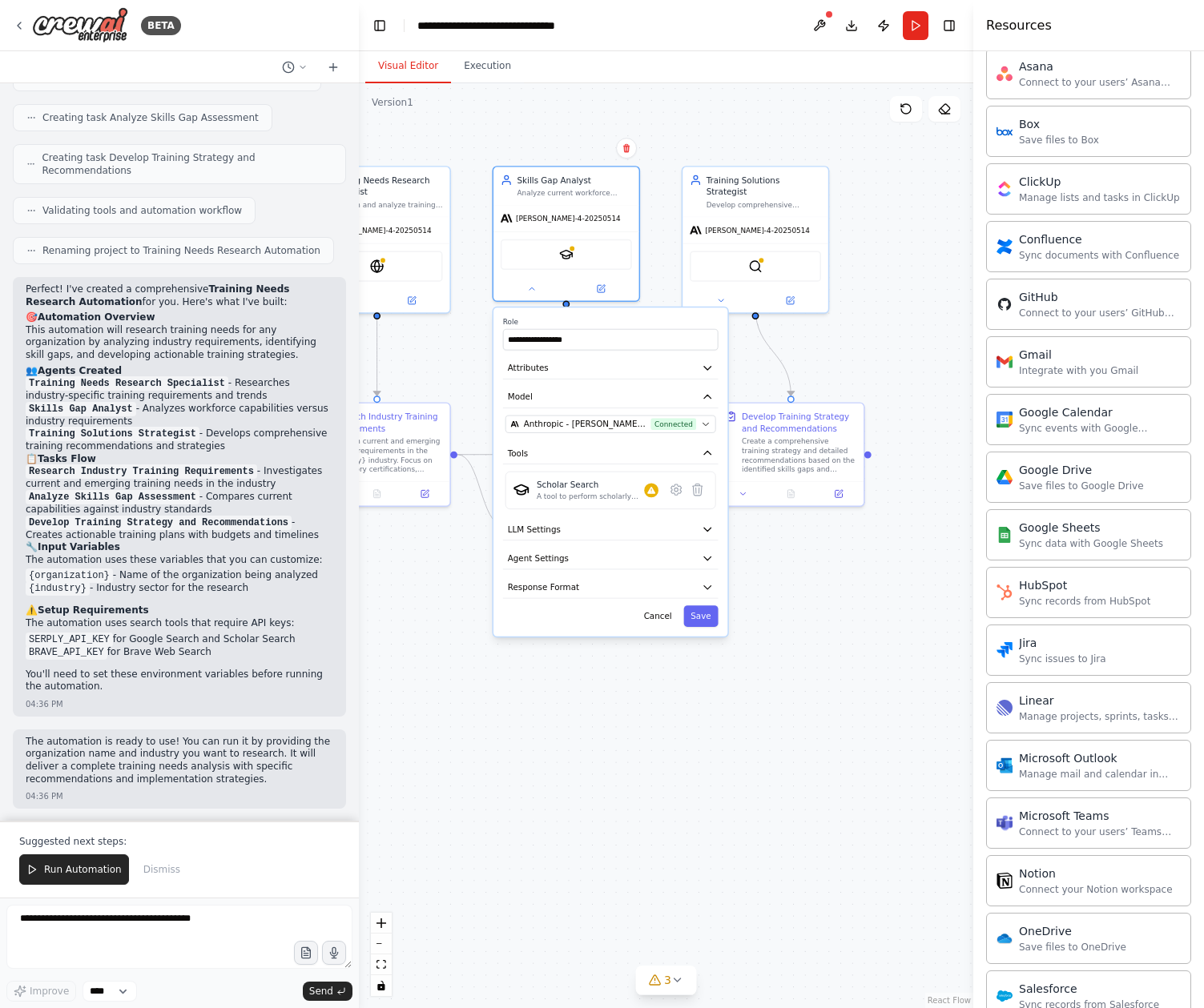
click at [900, 344] on div ".deletable-edge-delete-btn { width: 20px; height: 20px; border: 0px solid #ffff…" at bounding box center [666, 545] width 614 height 925
click at [828, 600] on div ".deletable-edge-delete-btn { width: 20px; height: 20px; border: 0px solid #ffff…" at bounding box center [666, 545] width 614 height 925
click at [788, 569] on div ".deletable-edge-delete-btn { width: 20px; height: 20px; border: 0px solid #ffff…" at bounding box center [666, 545] width 614 height 925
click at [655, 625] on button "Cancel" at bounding box center [658, 616] width 42 height 21
